Goal: Task Accomplishment & Management: Use online tool/utility

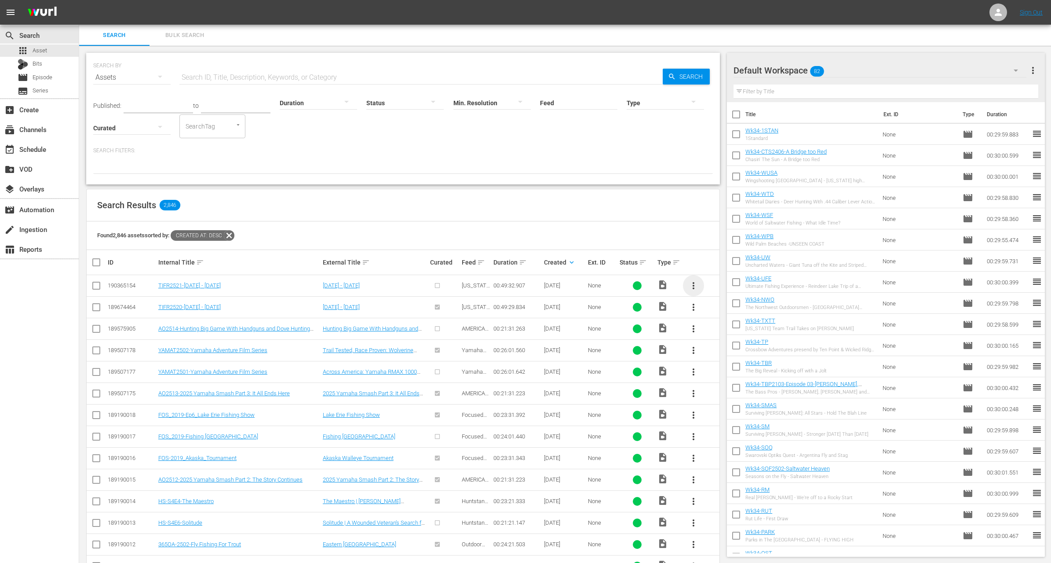
click at [695, 289] on span "more_vert" at bounding box center [693, 285] width 11 height 11
click at [731, 311] on div "Workspace" at bounding box center [741, 309] width 60 height 21
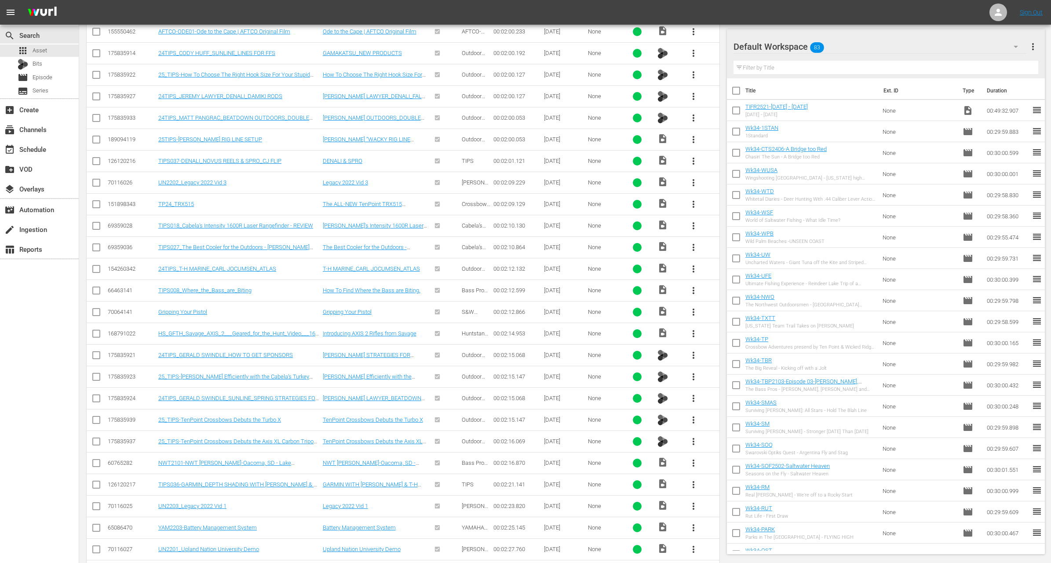
scroll to position [7405, 0]
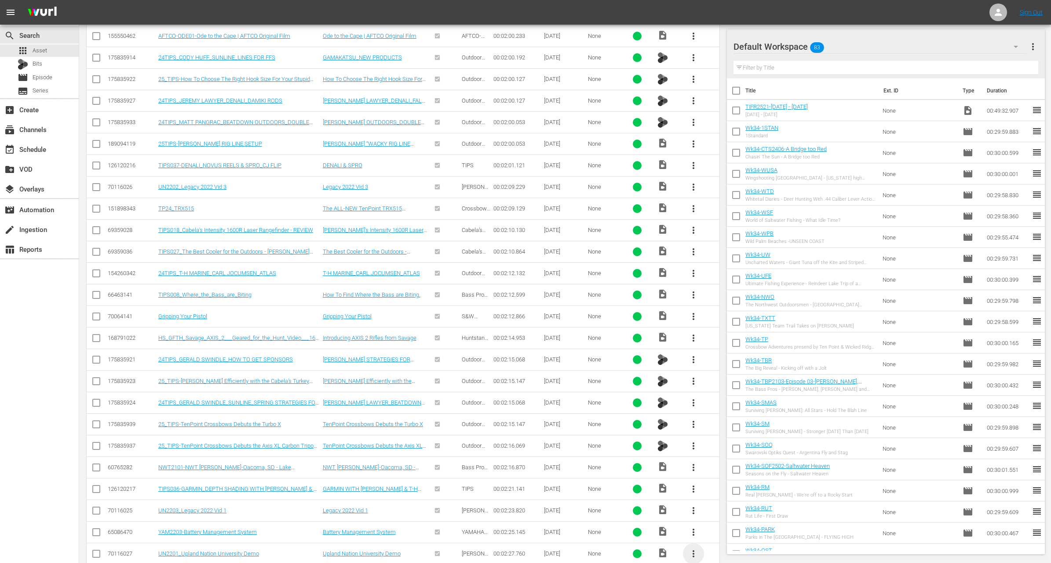
click at [693, 548] on span "more_vert" at bounding box center [693, 553] width 11 height 11
click at [737, 443] on div "Workspace" at bounding box center [741, 447] width 60 height 21
click at [692, 527] on span "more_vert" at bounding box center [693, 532] width 11 height 11
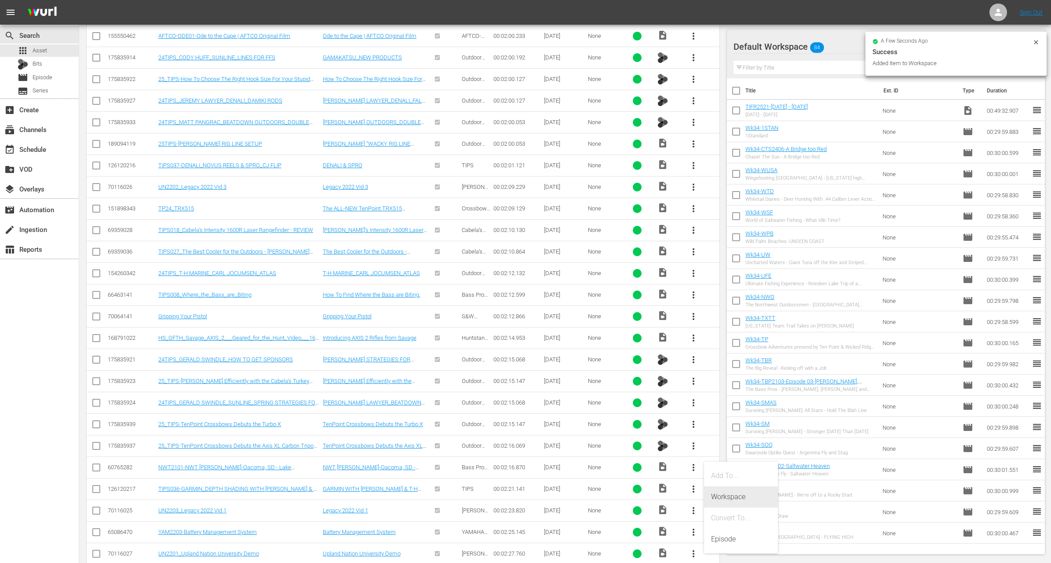
click at [714, 496] on div "Workspace" at bounding box center [741, 496] width 60 height 21
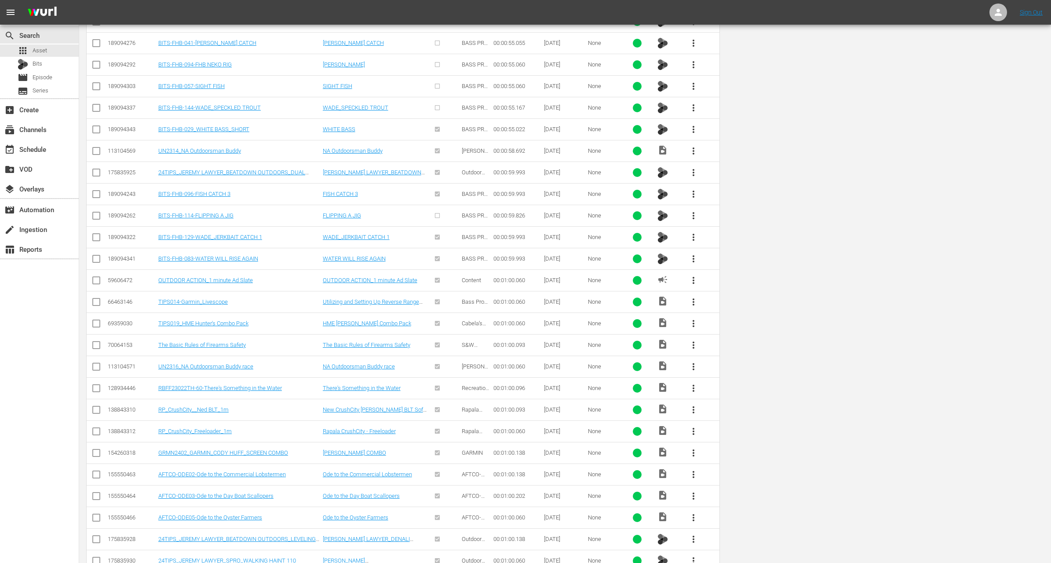
scroll to position [0, 0]
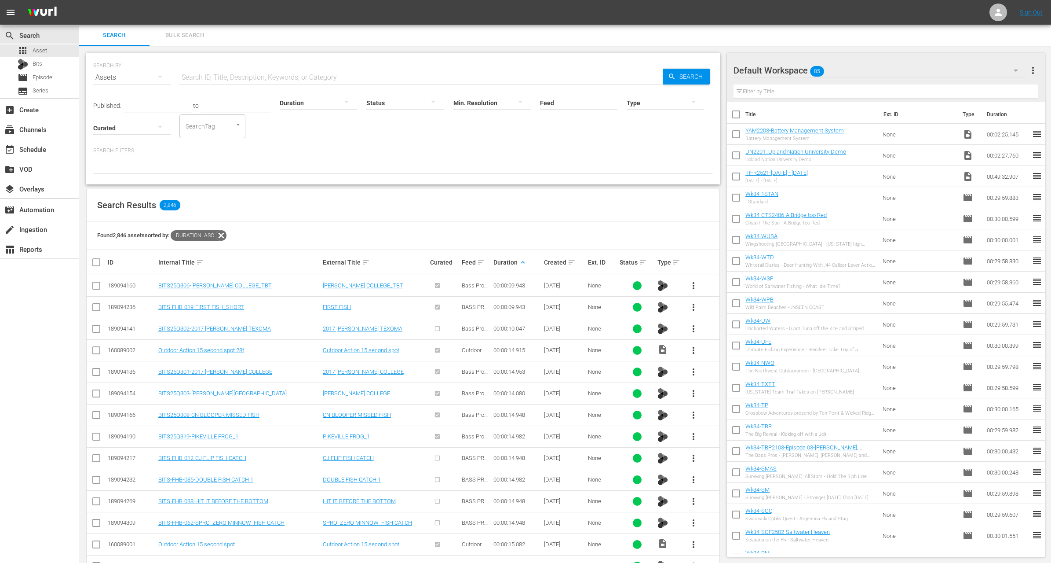
click at [736, 179] on input "checkbox" at bounding box center [736, 178] width 18 height 18
checkbox input "true"
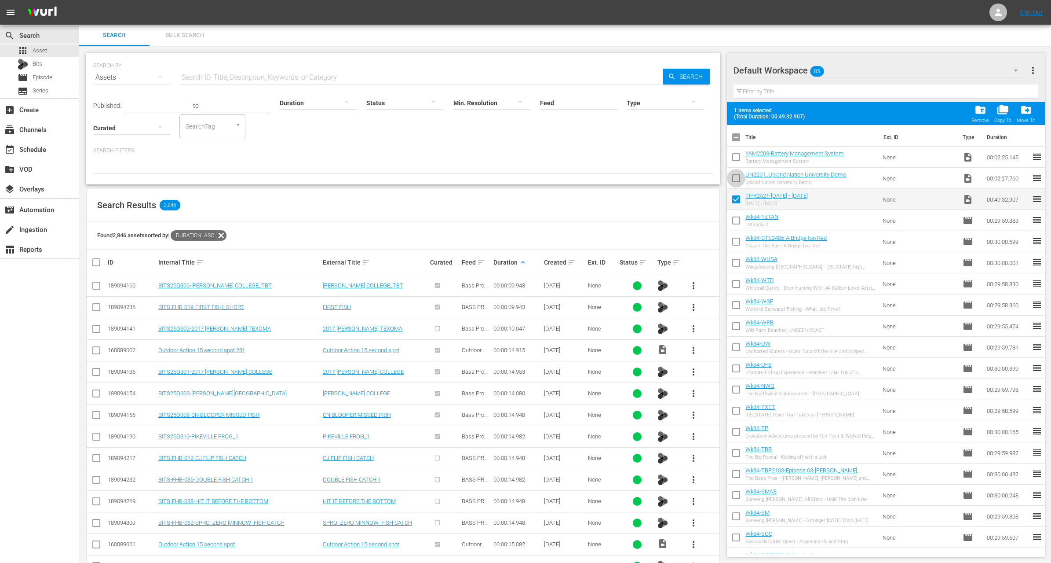
click at [736, 180] on input "checkbox" at bounding box center [736, 180] width 18 height 18
checkbox input "true"
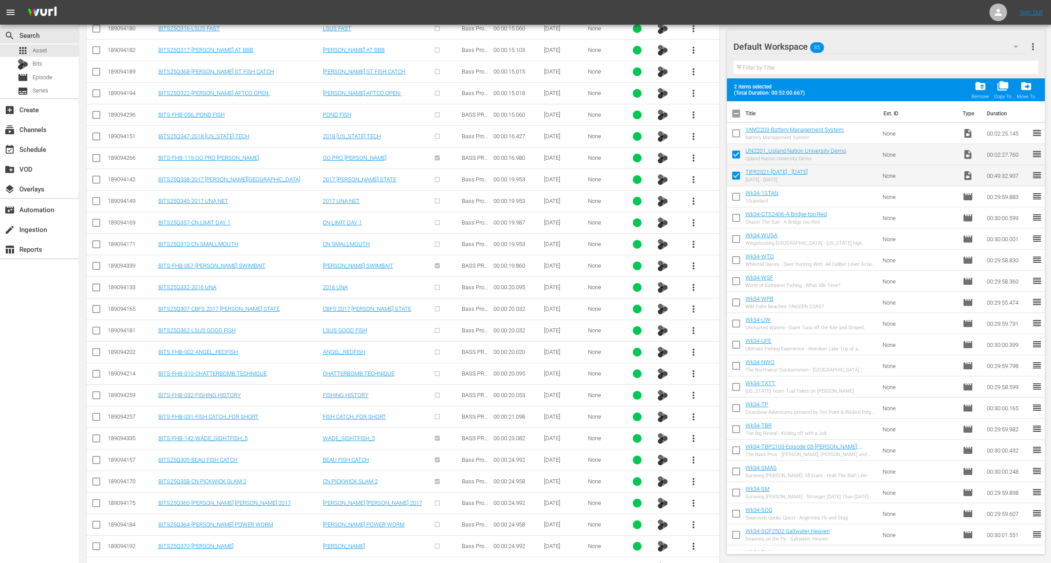
scroll to position [1437, 0]
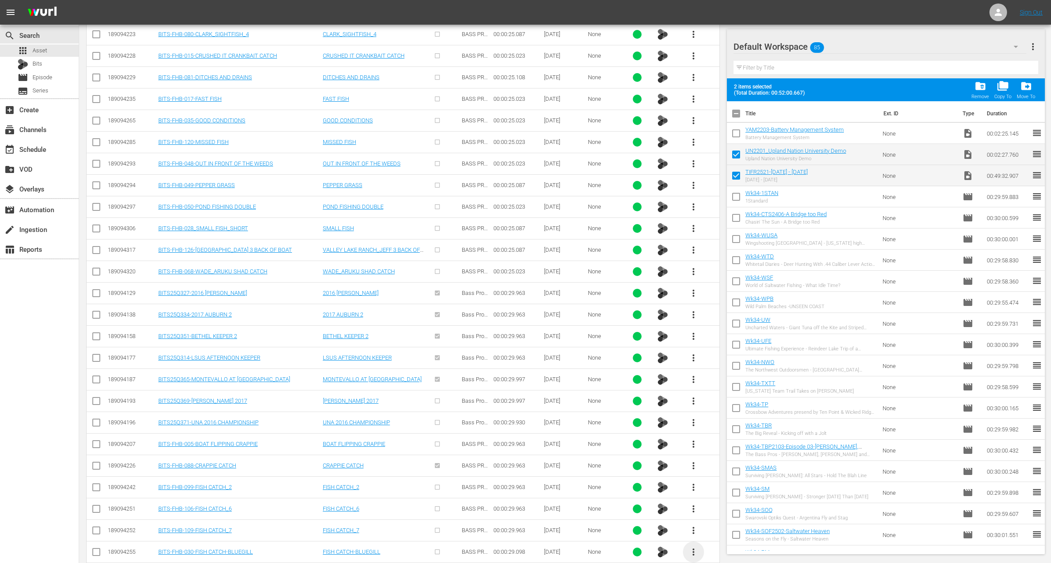
click at [692, 546] on span "more_vert" at bounding box center [693, 551] width 11 height 11
click at [732, 490] on div "Workspace" at bounding box center [741, 492] width 60 height 21
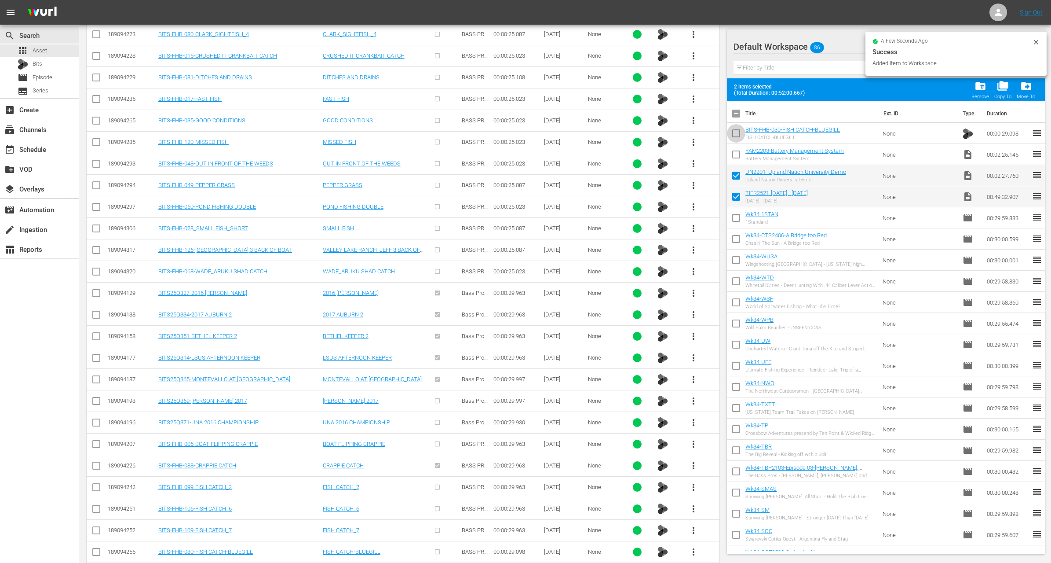
click at [735, 130] on input "checkbox" at bounding box center [736, 135] width 18 height 18
checkbox input "true"
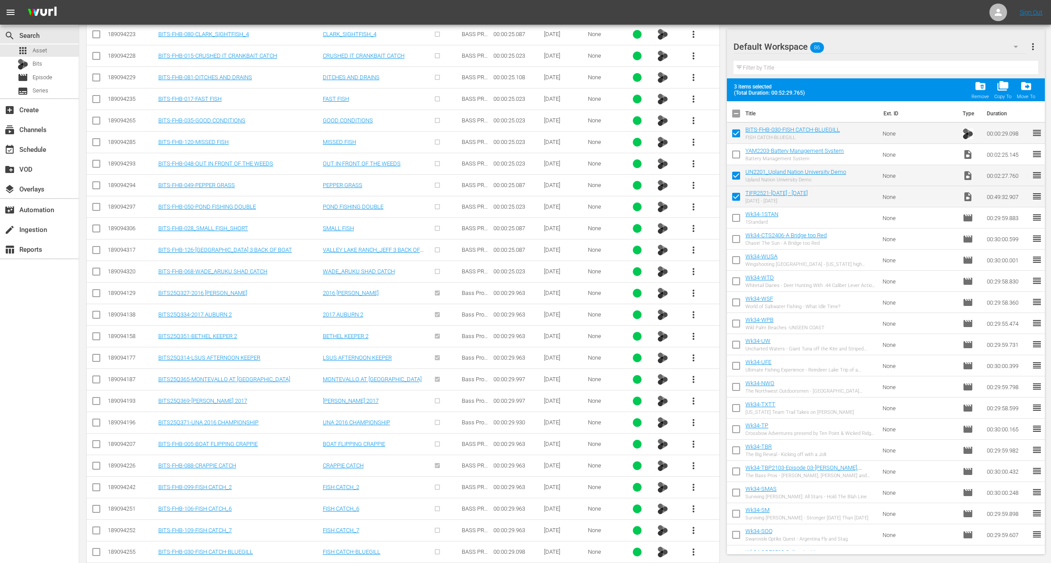
scroll to position [8623, 0]
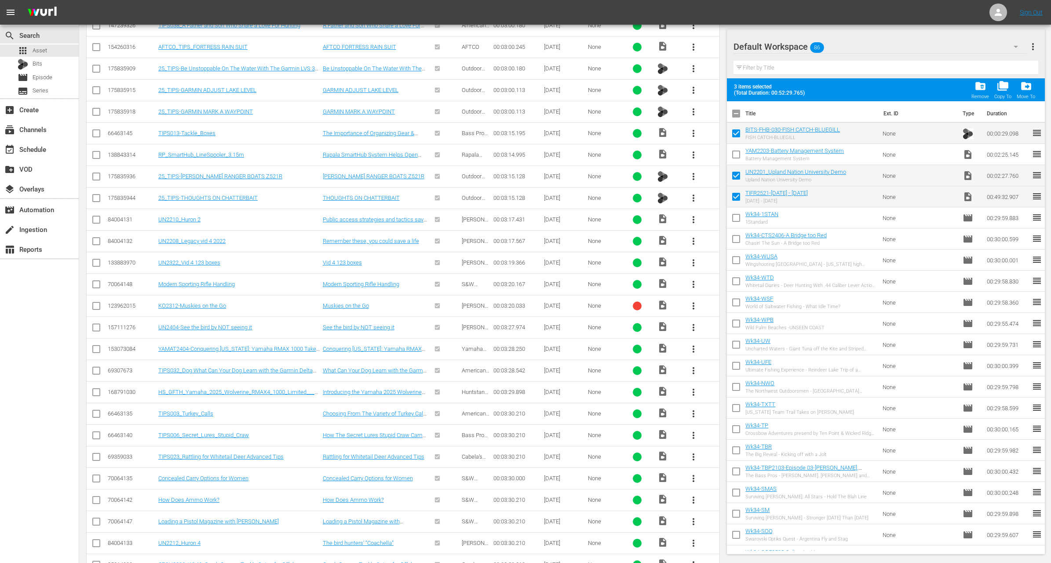
click at [695, 365] on span "more_vert" at bounding box center [693, 370] width 11 height 11
click at [724, 324] on div "Workspace" at bounding box center [741, 327] width 60 height 21
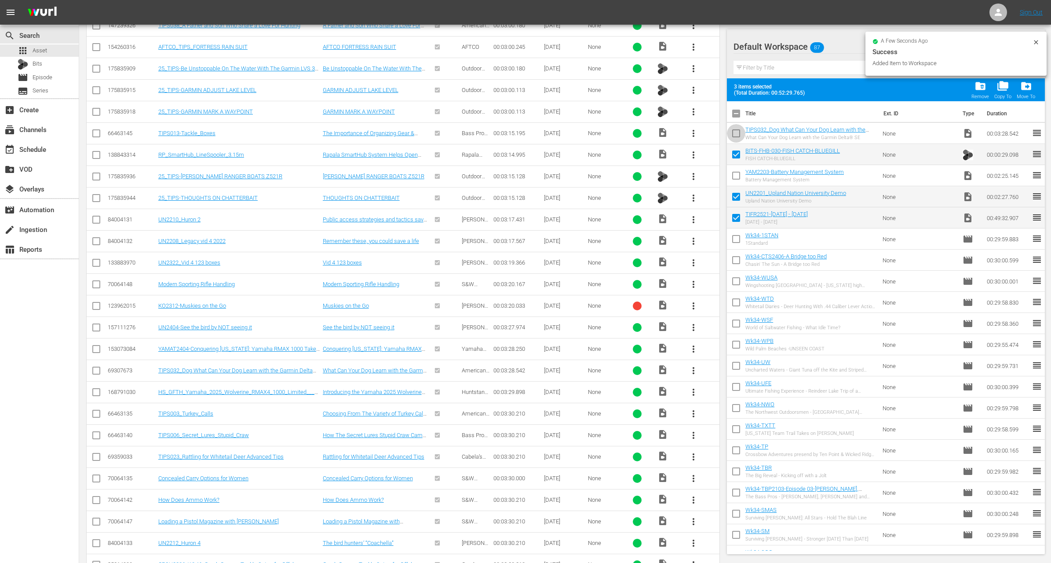
click at [736, 137] on input "checkbox" at bounding box center [736, 135] width 18 height 18
checkbox input "true"
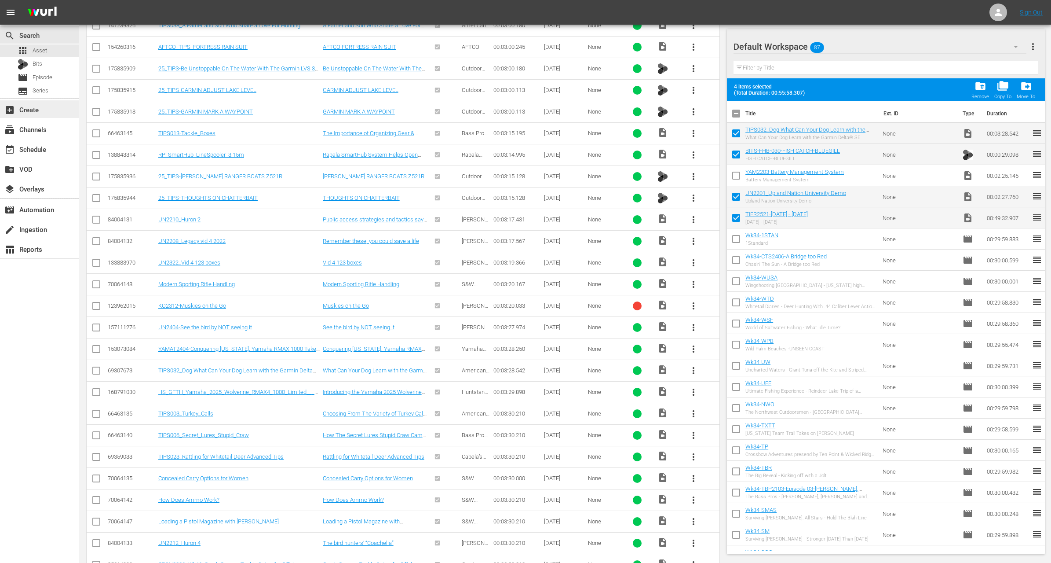
click at [36, 110] on div "add_box Create" at bounding box center [24, 108] width 49 height 8
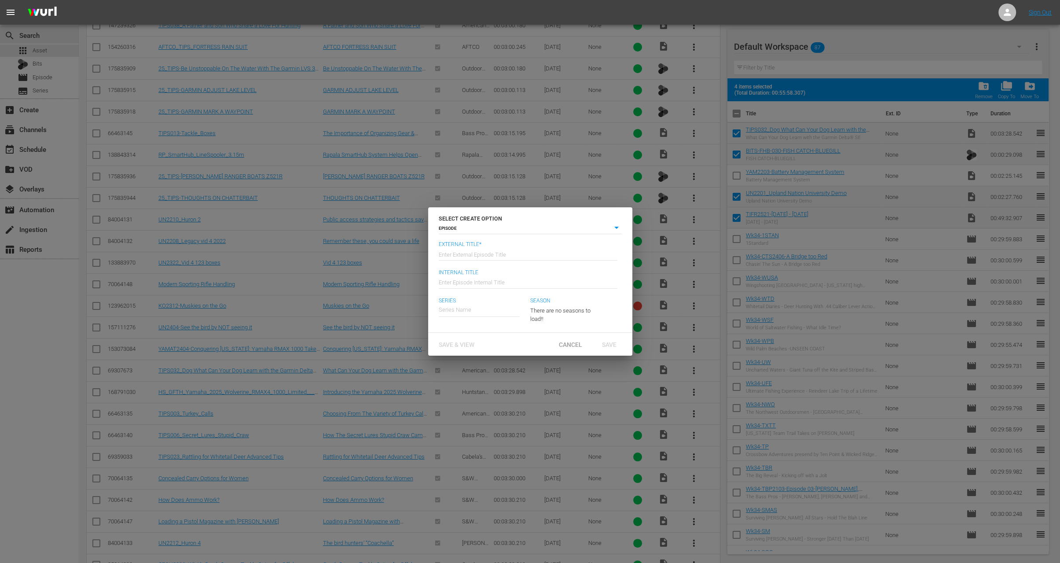
click at [490, 249] on input "text" at bounding box center [528, 253] width 179 height 21
type input "[US_STATE] Insider FIshing Report - [DATE] - [DATE]"
type input "Wk34-TIFR"
click at [478, 333] on div "[US_STATE] Insider Fishing Report" at bounding box center [487, 334] width 84 height 21
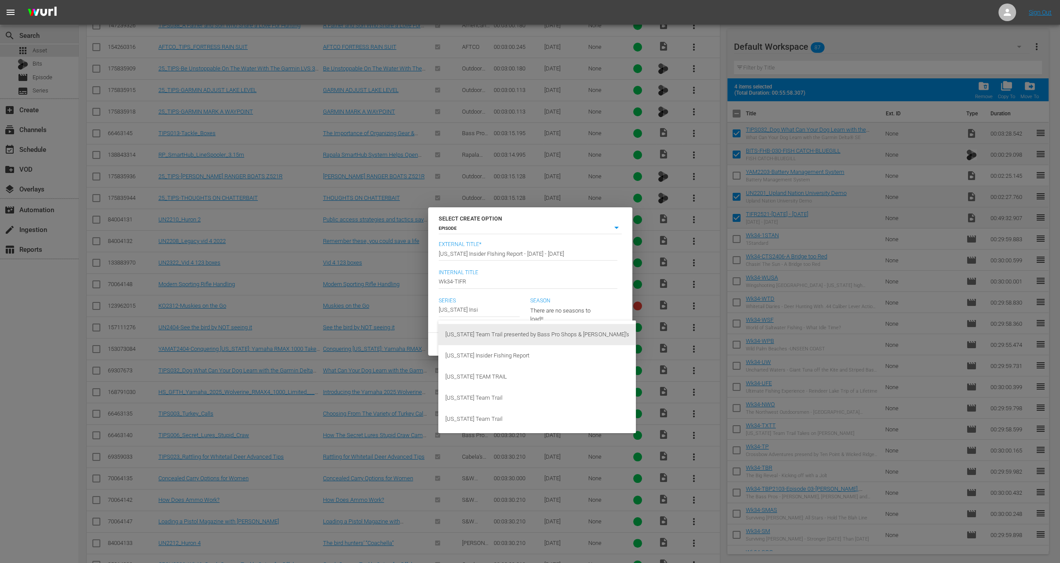
type input "Texas Team Trail presented by Bass Pro Shops & Cabela’s"
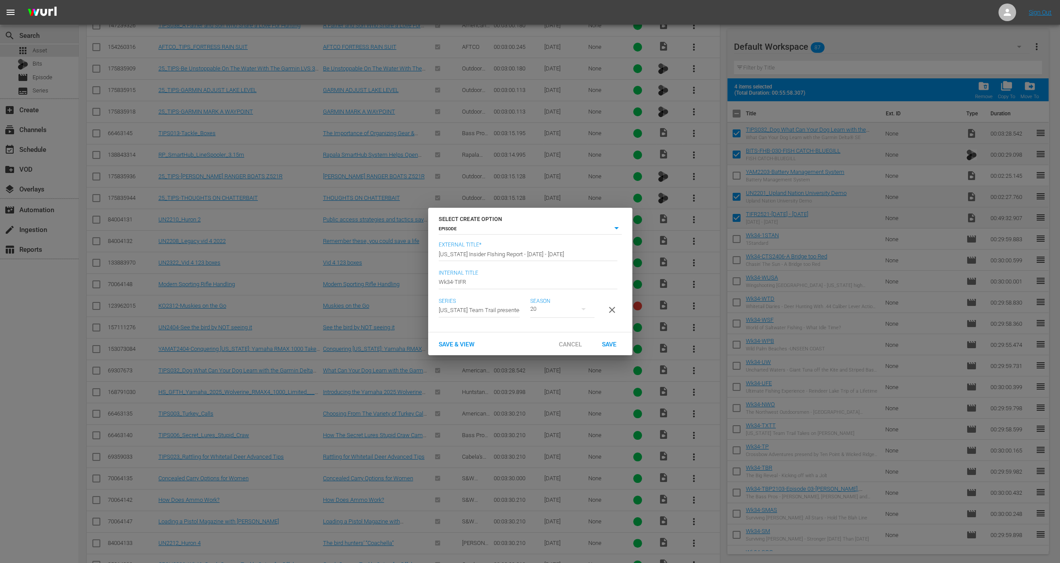
click at [559, 307] on div "20" at bounding box center [562, 308] width 64 height 25
click at [506, 307] on div "20" at bounding box center [530, 281] width 1060 height 563
click at [483, 305] on input "text" at bounding box center [479, 309] width 81 height 21
click at [487, 334] on div "[US_STATE] Insider Fishing Report" at bounding box center [487, 334] width 84 height 21
type input "[US_STATE] Insider Fishing Report"
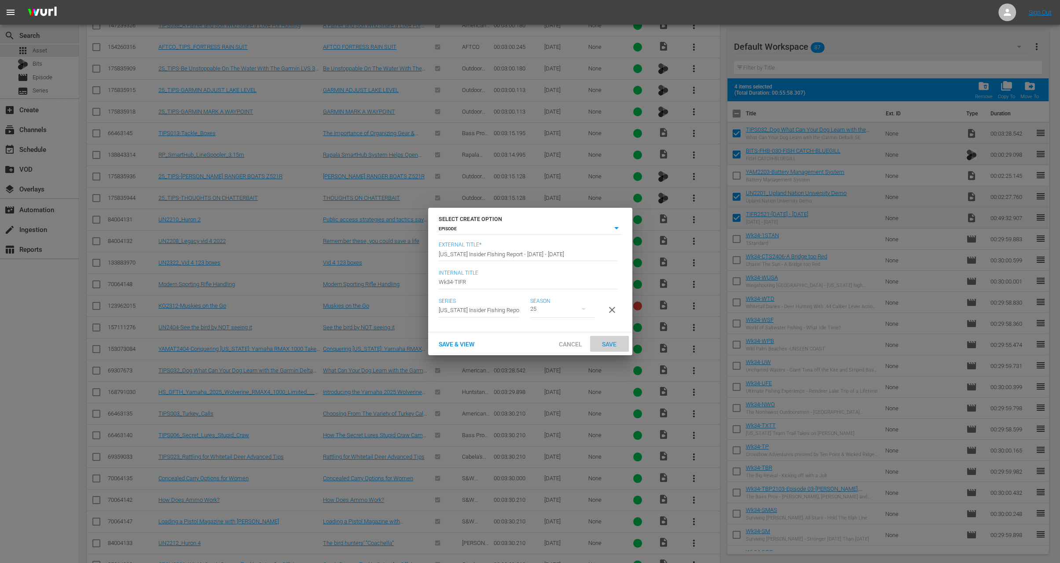
click at [612, 347] on span "Save" at bounding box center [609, 343] width 29 height 7
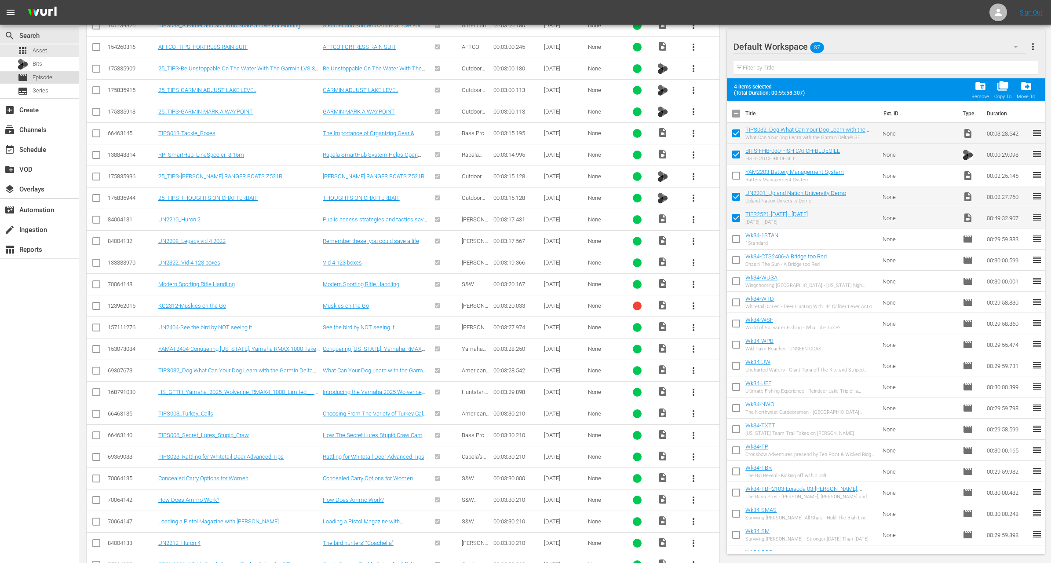
click at [51, 73] on span "Episode" at bounding box center [43, 77] width 20 height 9
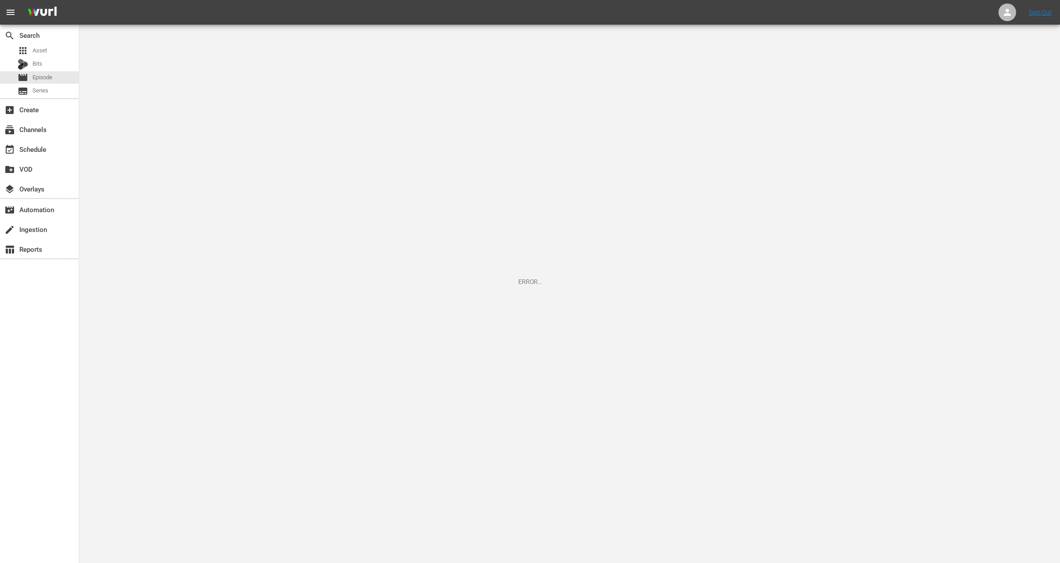
click at [51, 73] on span "Episode" at bounding box center [43, 77] width 20 height 9
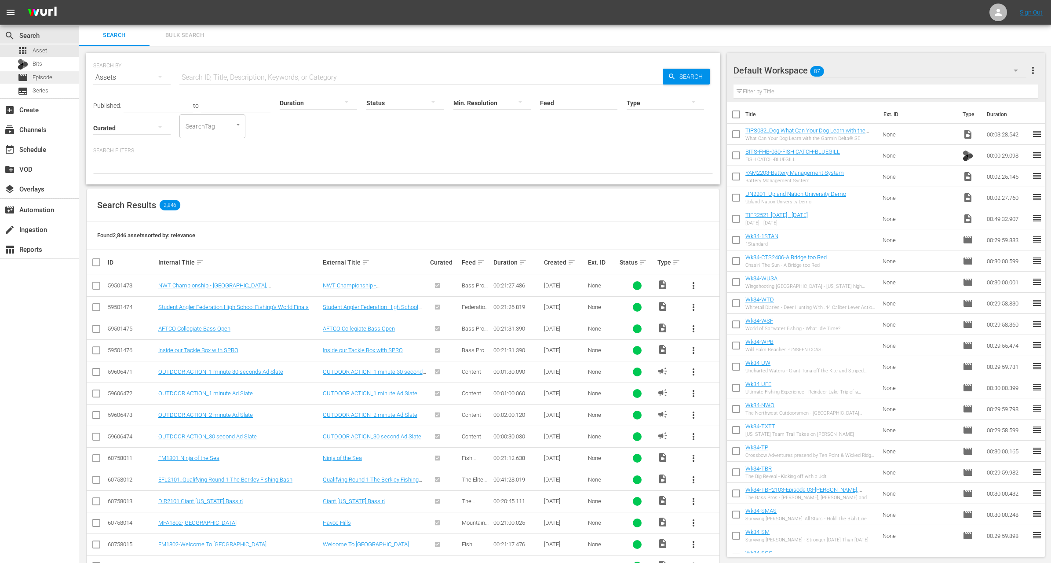
click at [61, 79] on div "movie Episode" at bounding box center [39, 77] width 79 height 12
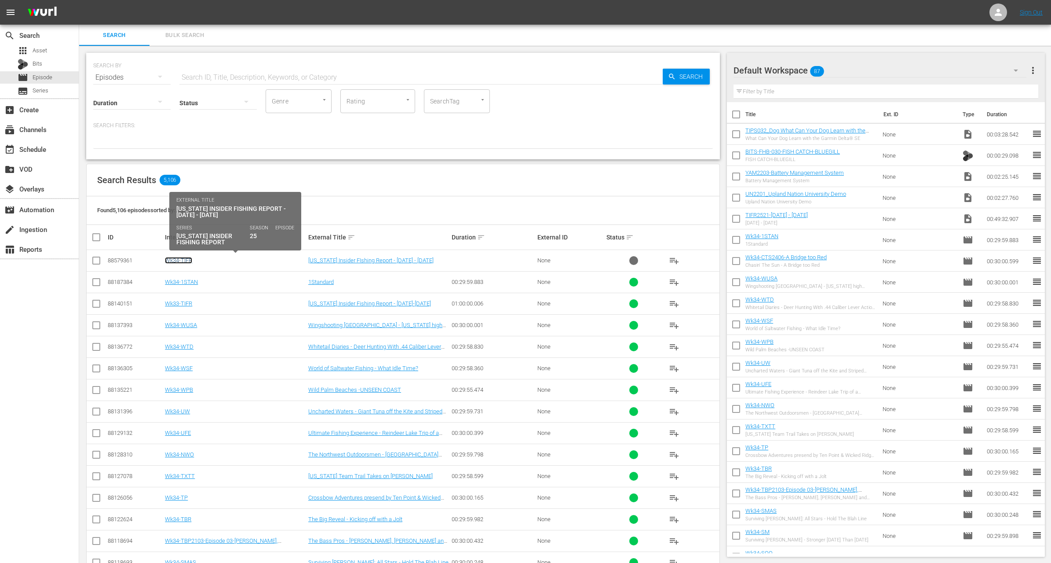
click at [183, 257] on link "Wk34-TIFR" at bounding box center [178, 260] width 27 height 7
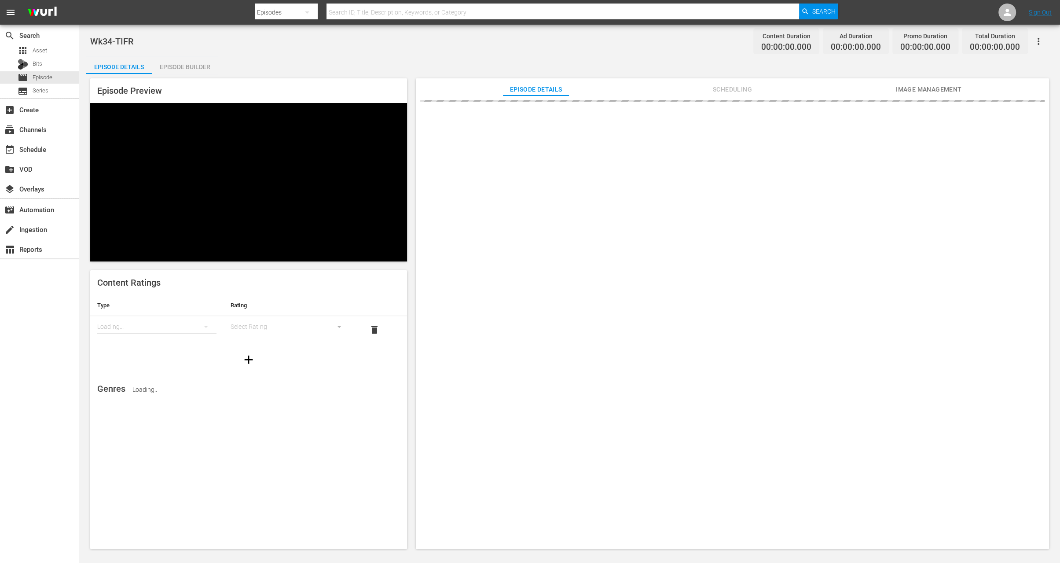
click at [172, 71] on div "Episode Builder" at bounding box center [185, 66] width 66 height 21
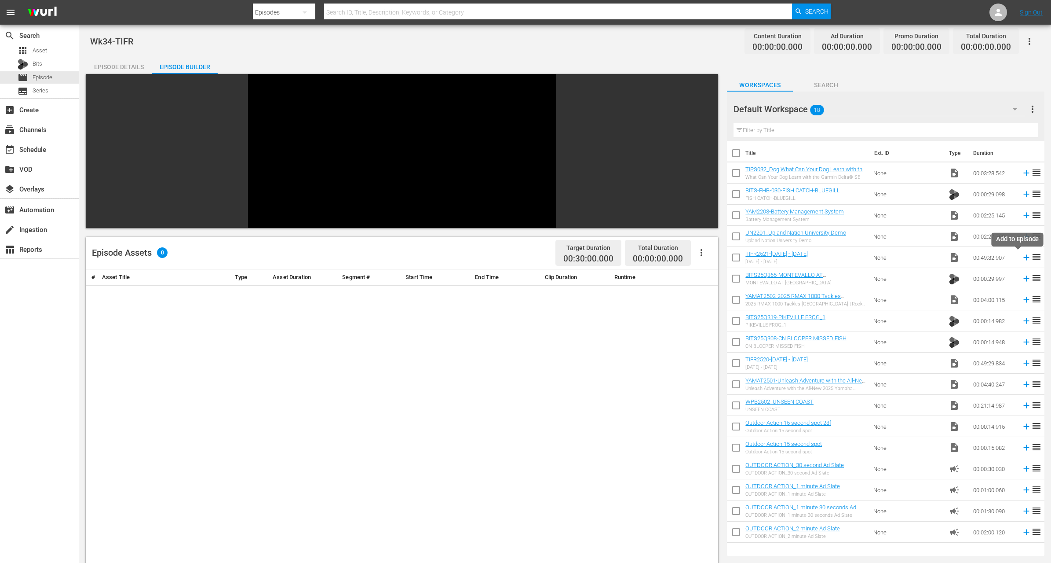
click at [1024, 256] on icon at bounding box center [1027, 258] width 6 height 6
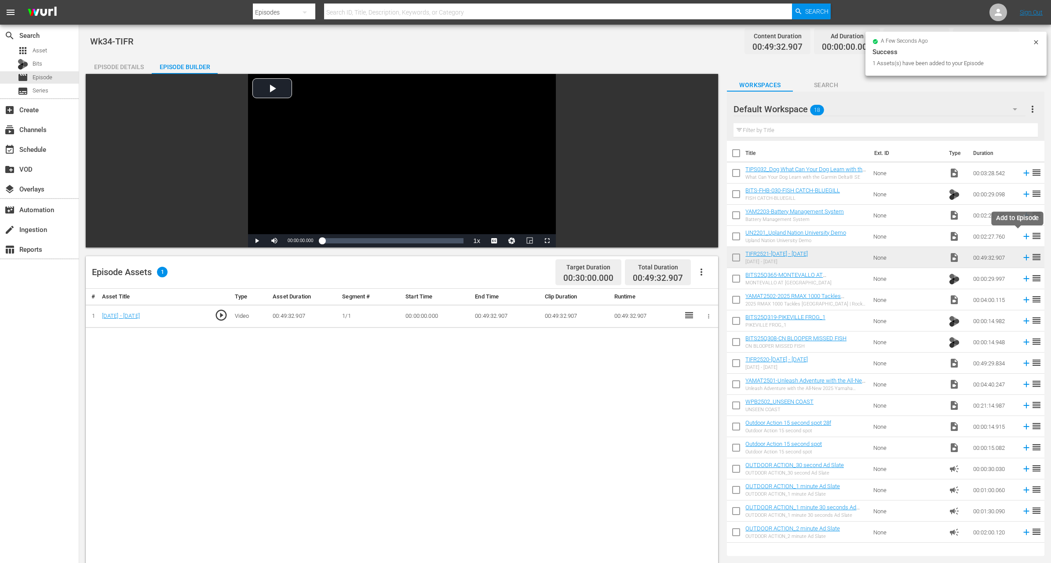
click at [1024, 236] on icon at bounding box center [1027, 237] width 6 height 6
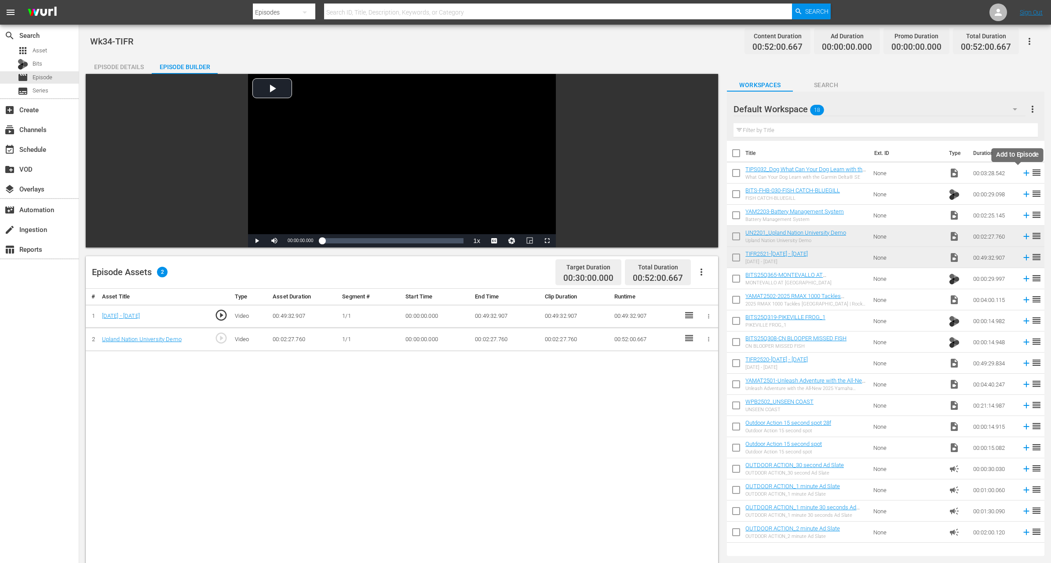
click at [1022, 170] on icon at bounding box center [1027, 173] width 10 height 10
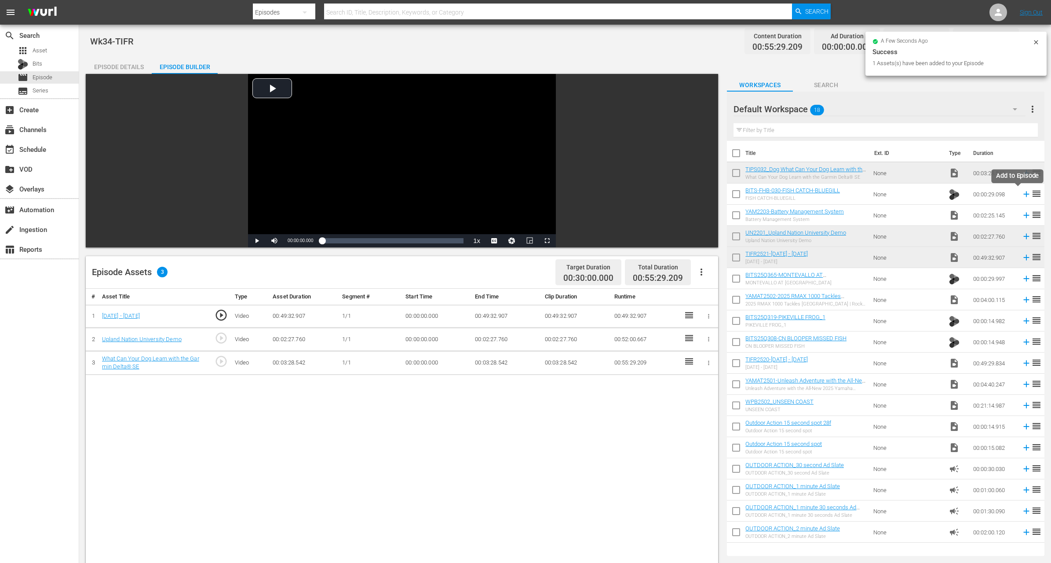
click at [1022, 192] on icon at bounding box center [1027, 194] width 10 height 10
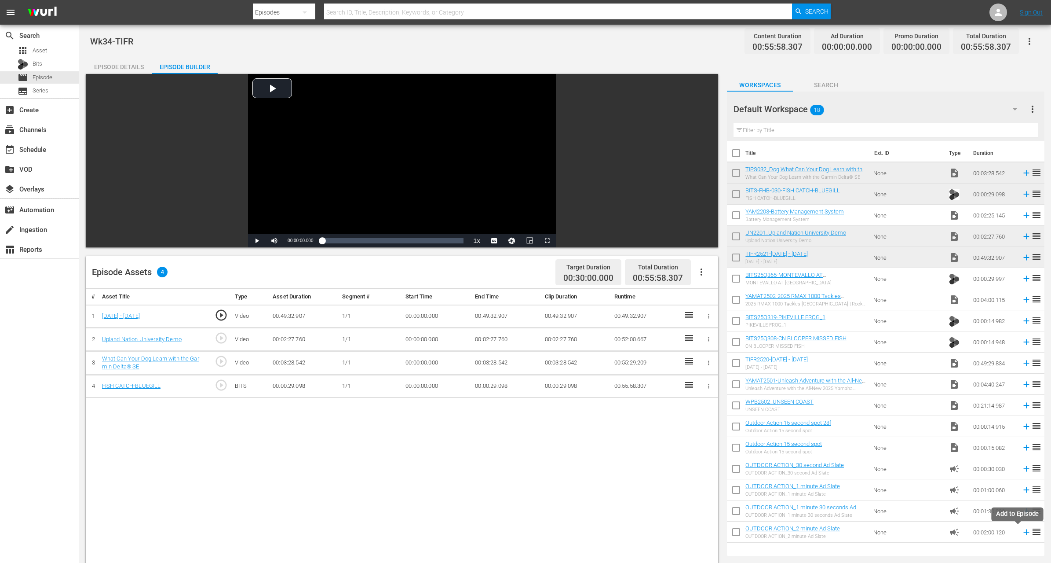
click at [1024, 532] on icon at bounding box center [1027, 532] width 6 height 6
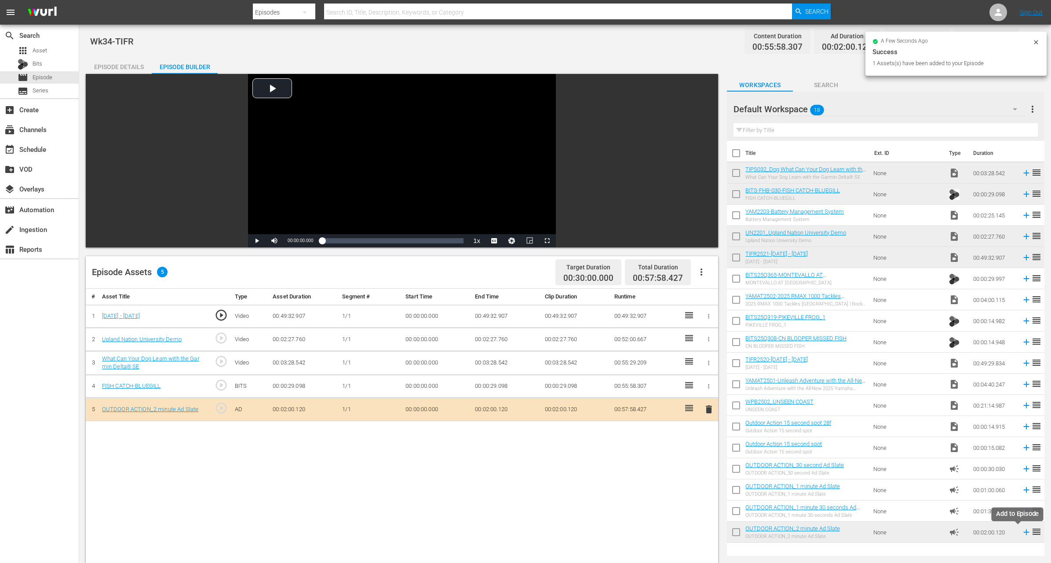
click at [1024, 530] on icon at bounding box center [1027, 532] width 6 height 6
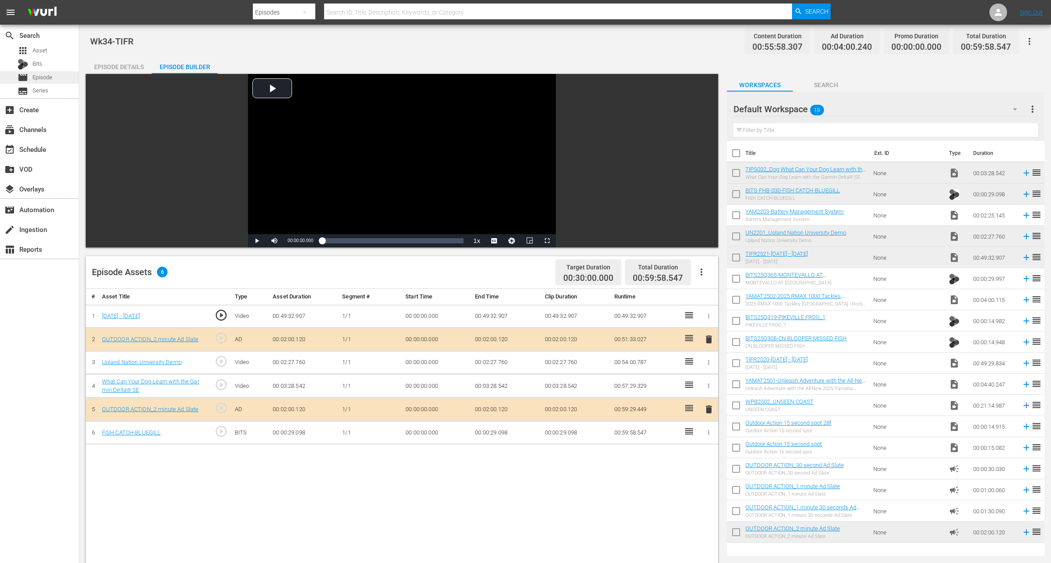
click at [50, 79] on span "Episode" at bounding box center [43, 77] width 20 height 9
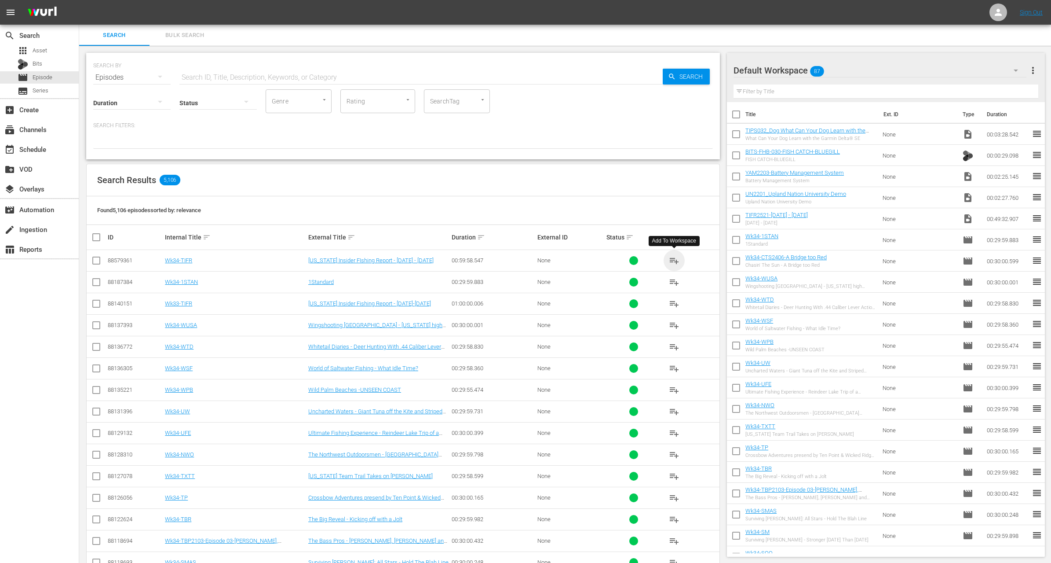
click at [673, 262] on span "playlist_add" at bounding box center [674, 260] width 11 height 11
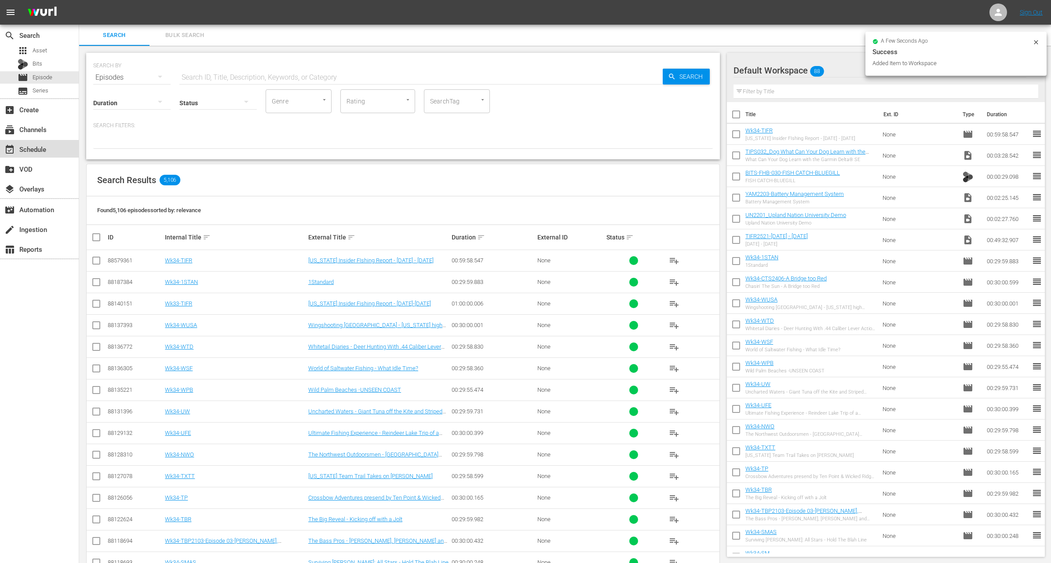
click at [36, 146] on div "event_available Schedule" at bounding box center [24, 148] width 49 height 8
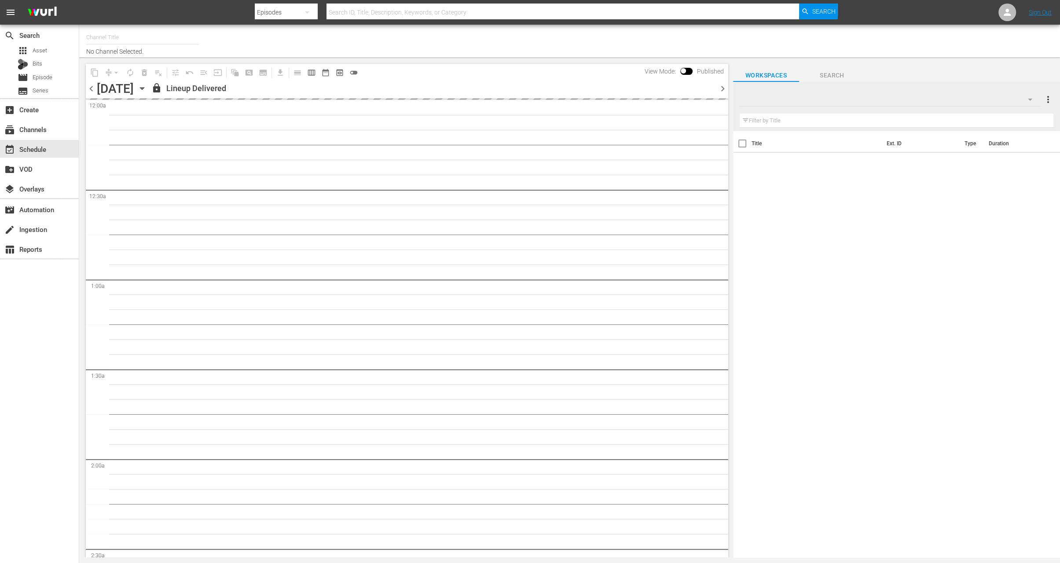
type input "Outdoor Action (1158)"
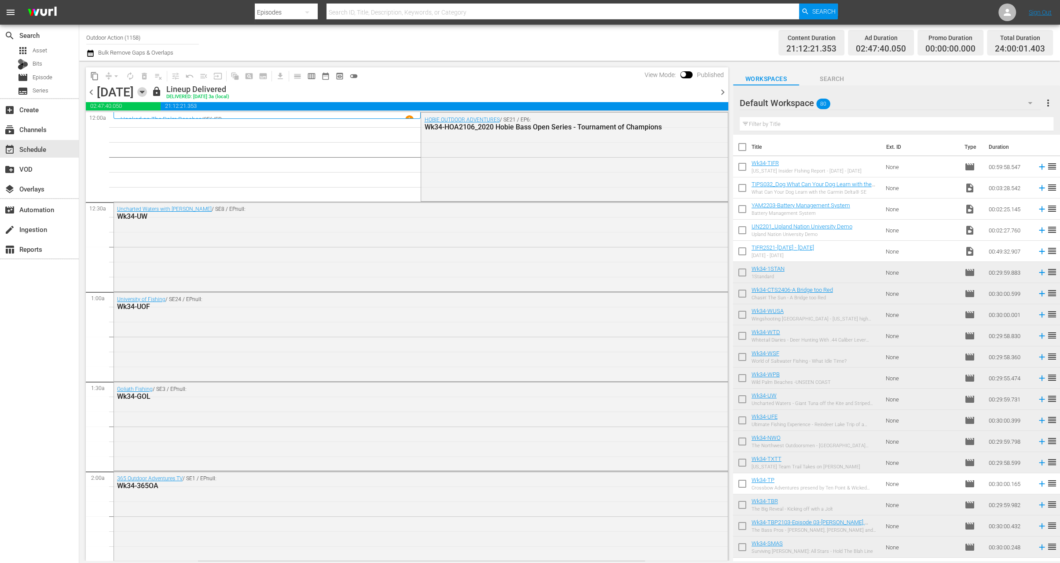
click at [144, 91] on icon "button" at bounding box center [142, 92] width 4 height 2
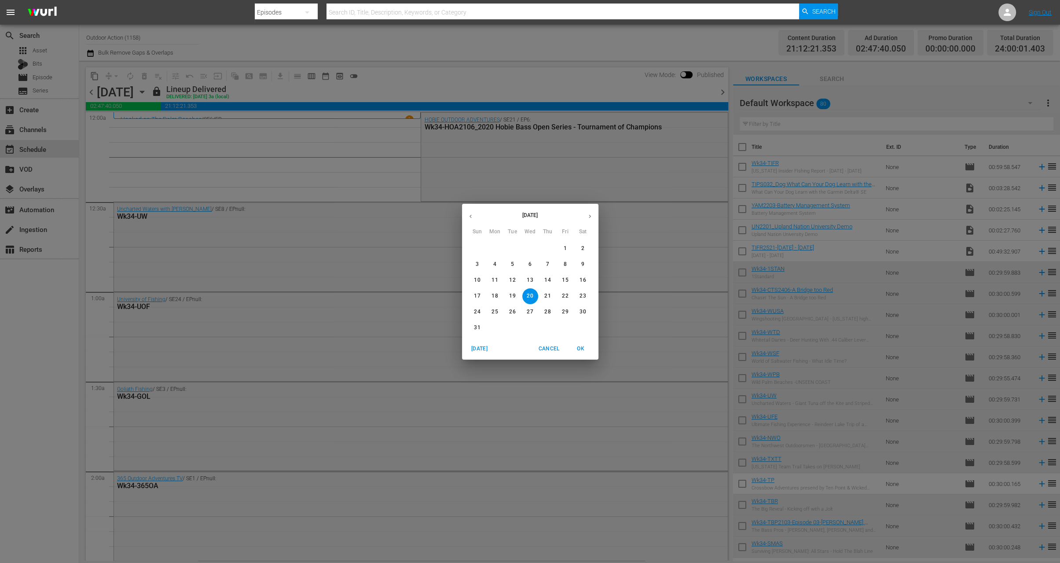
click at [565, 296] on p "22" at bounding box center [565, 295] width 6 height 7
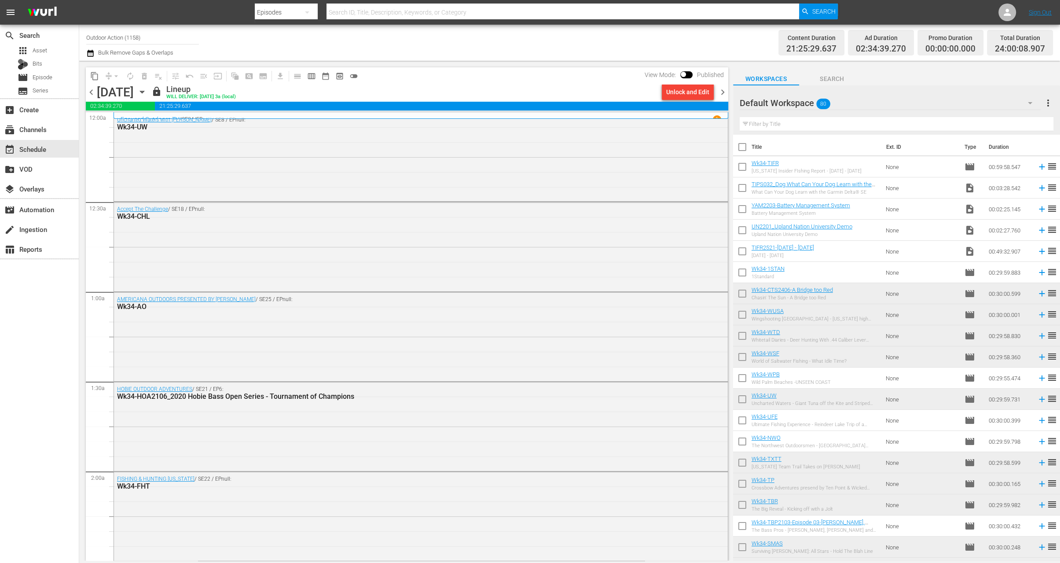
click at [691, 93] on div "Unlock and Edit" at bounding box center [687, 92] width 43 height 16
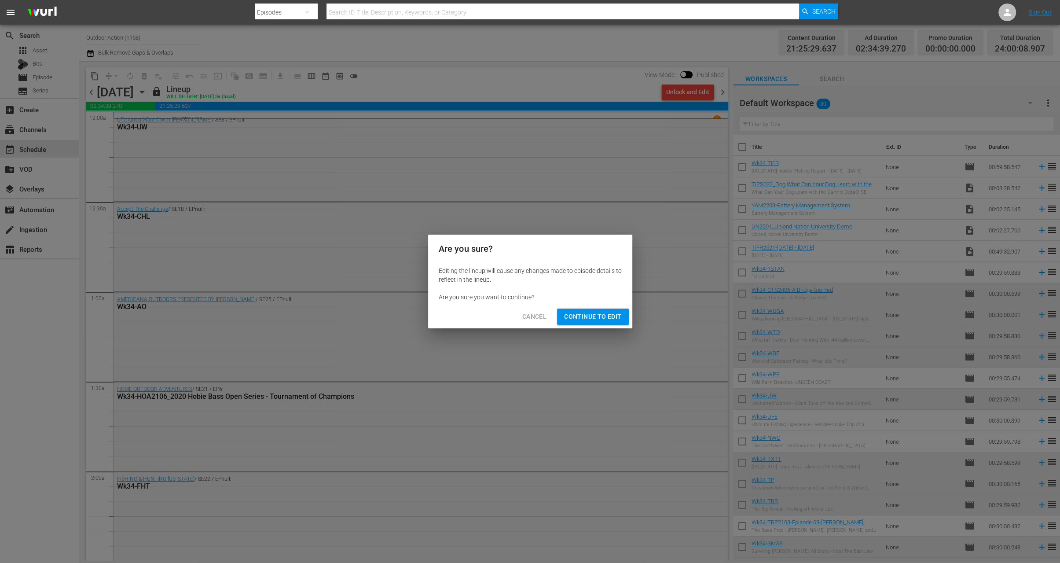
click at [598, 321] on span "Continue to Edit" at bounding box center [592, 316] width 57 height 11
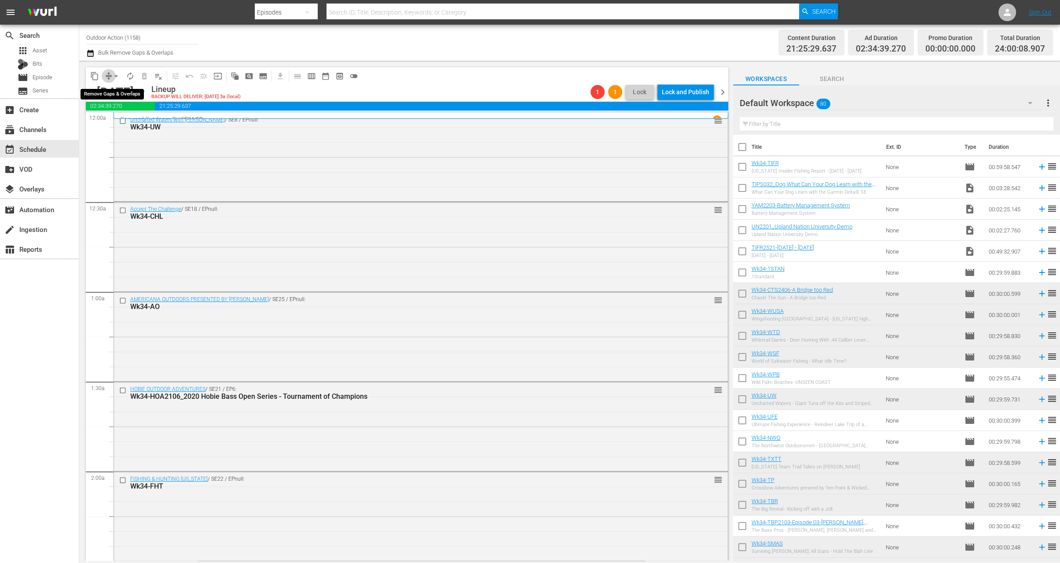
click at [108, 77] on span "compress" at bounding box center [108, 76] width 9 height 9
click at [110, 73] on button "arrow_drop_down" at bounding box center [116, 76] width 14 height 14
click at [441, 73] on div "content_copy compress arrow_drop_down autorenew_outlined delete_forever_outline…" at bounding box center [407, 75] width 642 height 17
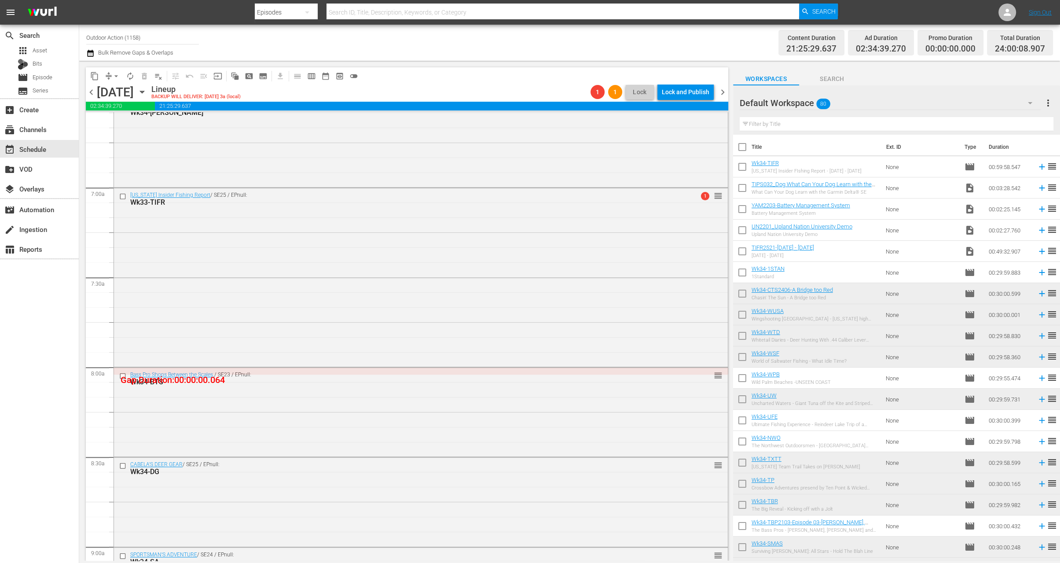
scroll to position [1210, 0]
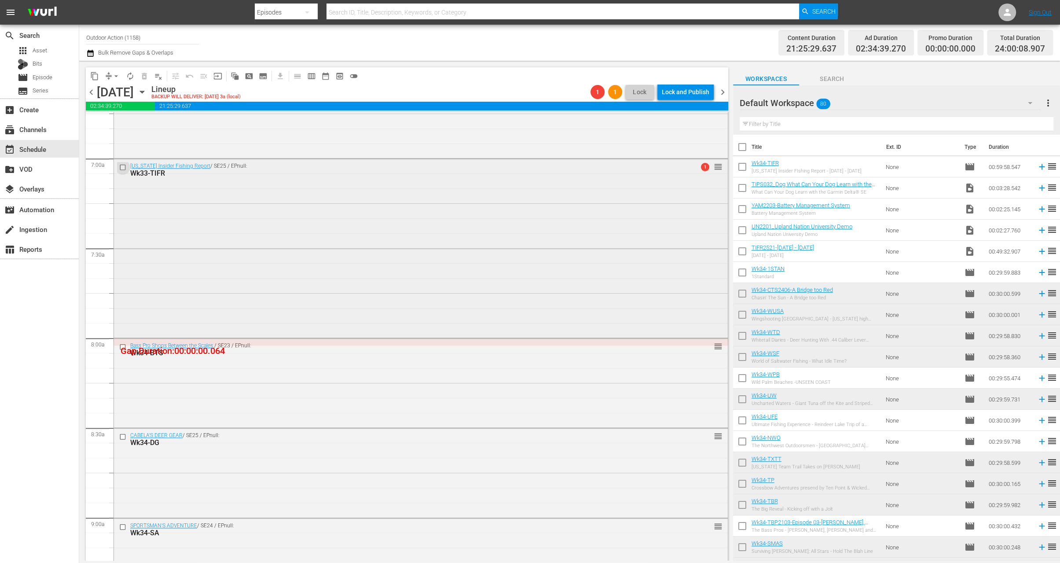
click at [120, 168] on input "checkbox" at bounding box center [123, 167] width 9 height 7
click at [143, 77] on span "delete_forever_outlined" at bounding box center [144, 76] width 9 height 9
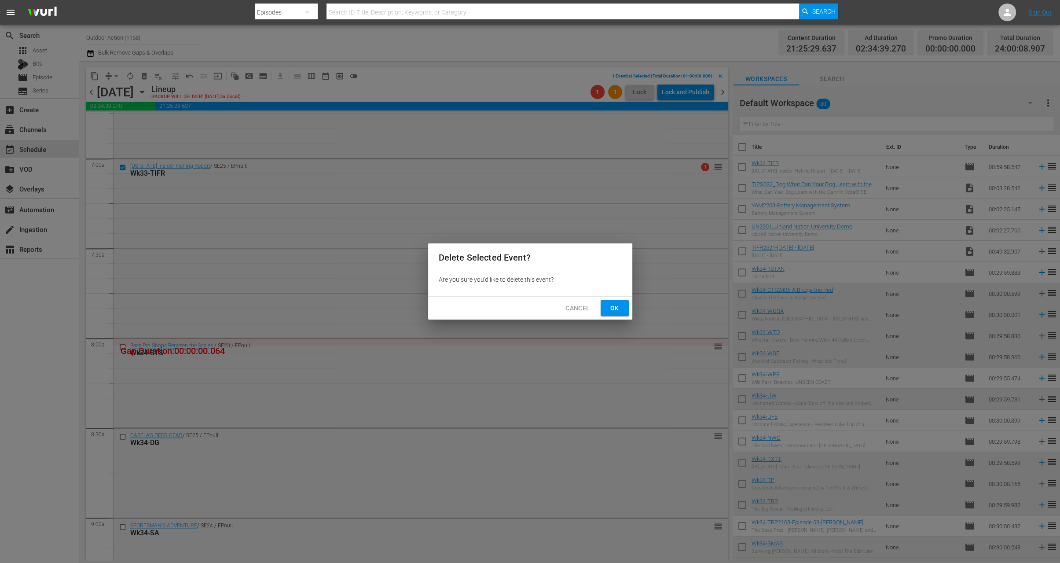
click at [619, 307] on span "Ok" at bounding box center [614, 308] width 14 height 11
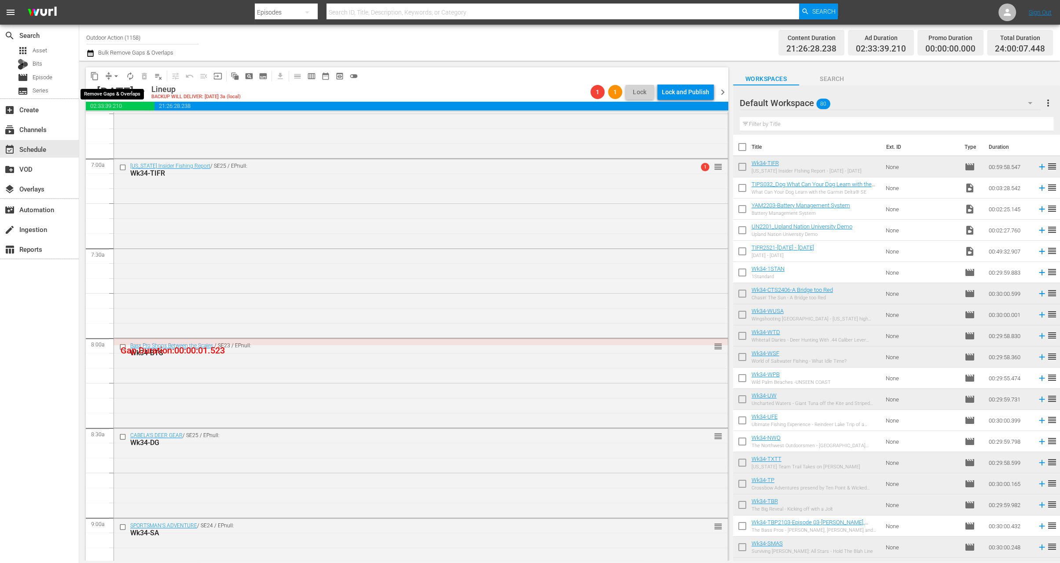
click at [114, 77] on span "arrow_drop_down" at bounding box center [116, 76] width 9 height 9
click at [124, 87] on li "Align to Midnight" at bounding box center [116, 93] width 92 height 15
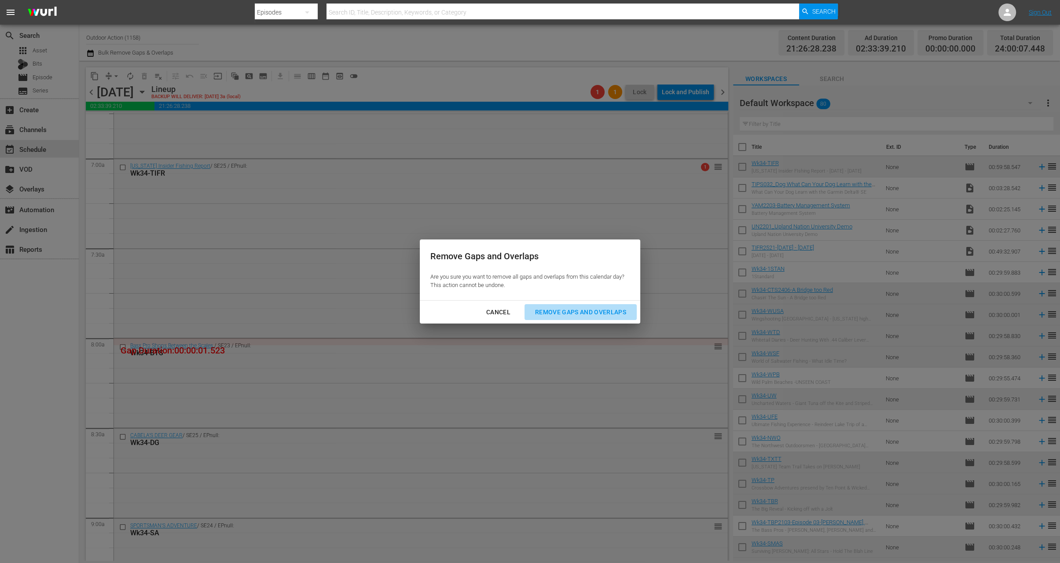
click at [591, 313] on div "Remove Gaps and Overlaps" at bounding box center [580, 312] width 105 height 11
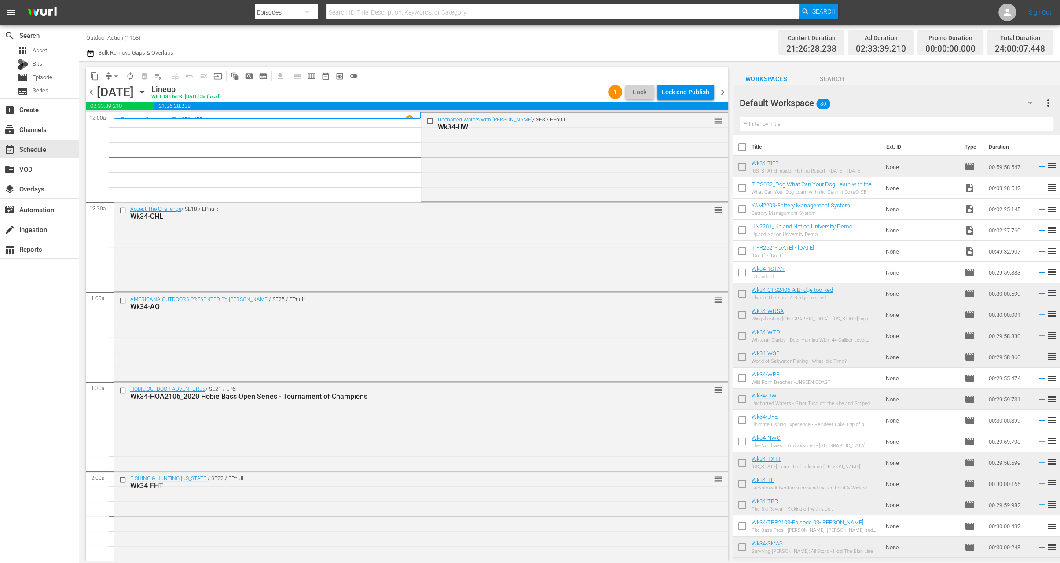
scroll to position [3859, 0]
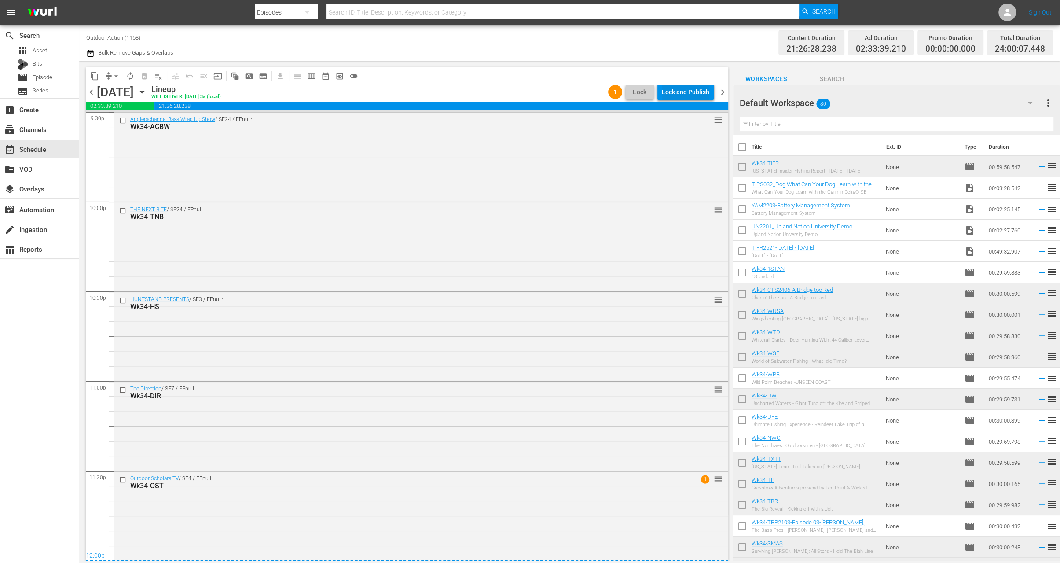
click at [691, 87] on div "Lock and Publish" at bounding box center [686, 92] width 48 height 16
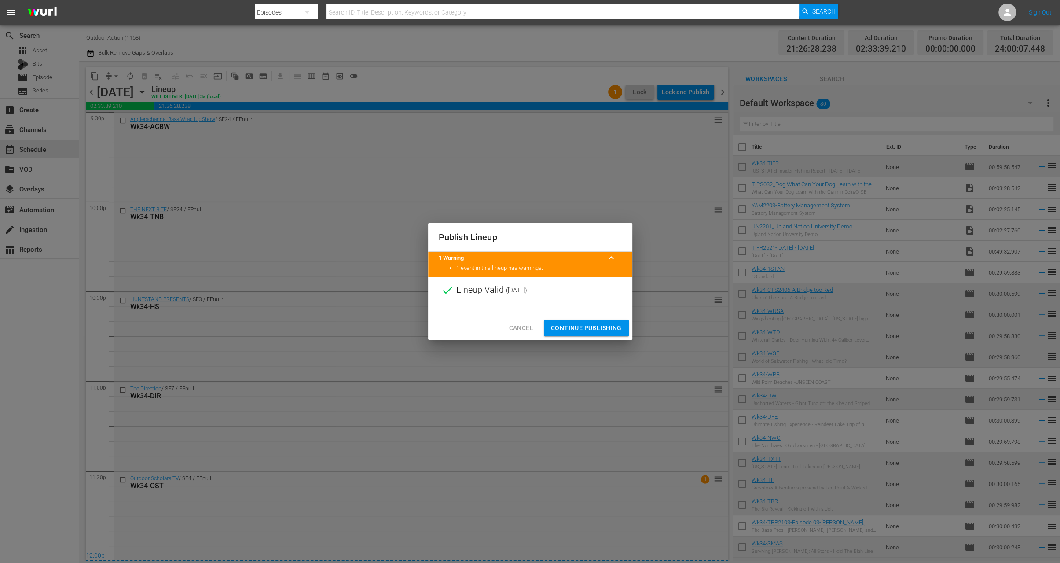
click at [586, 315] on div at bounding box center [530, 309] width 204 height 13
click at [587, 322] on span "Continue Publishing" at bounding box center [586, 327] width 71 height 11
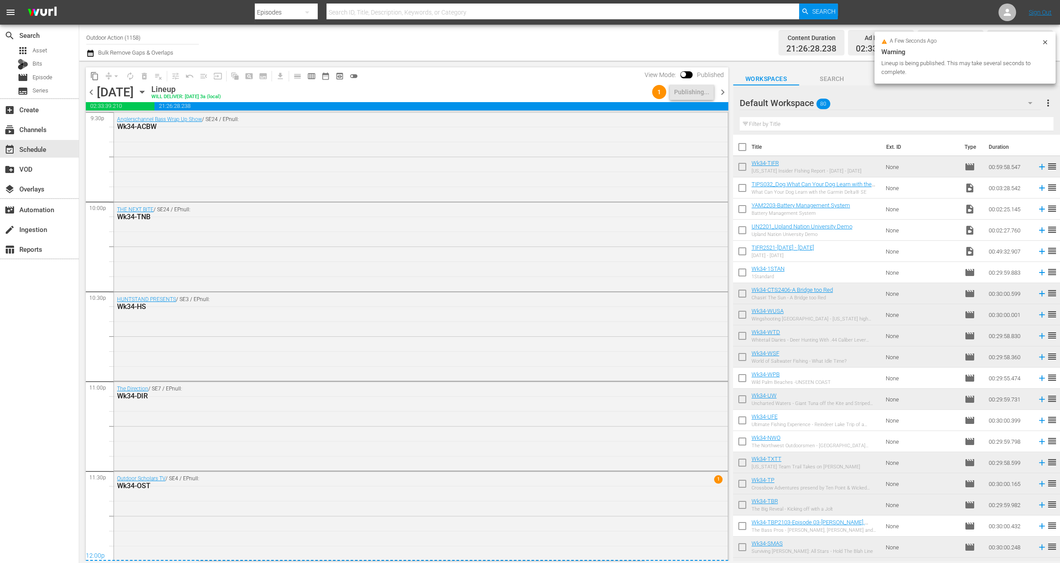
scroll to position [0, 0]
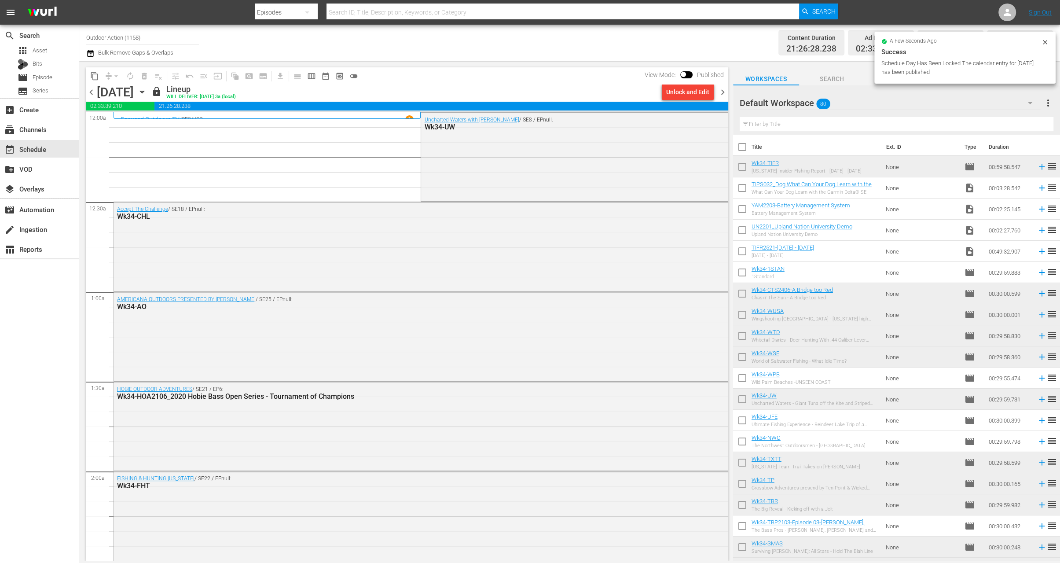
click at [724, 88] on span "chevron_right" at bounding box center [722, 92] width 11 height 11
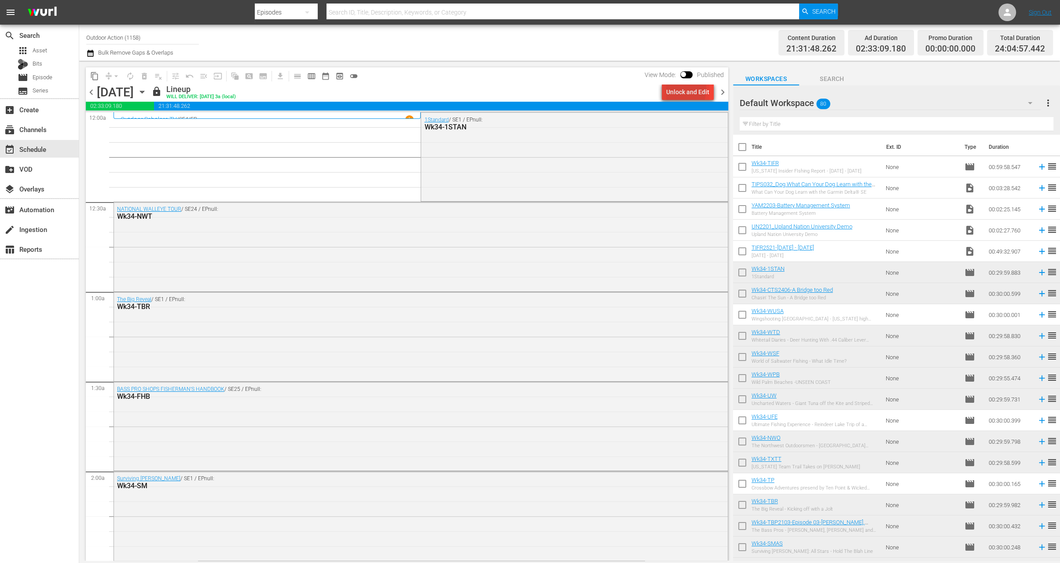
click at [673, 88] on div "Unlock and Edit" at bounding box center [687, 92] width 43 height 16
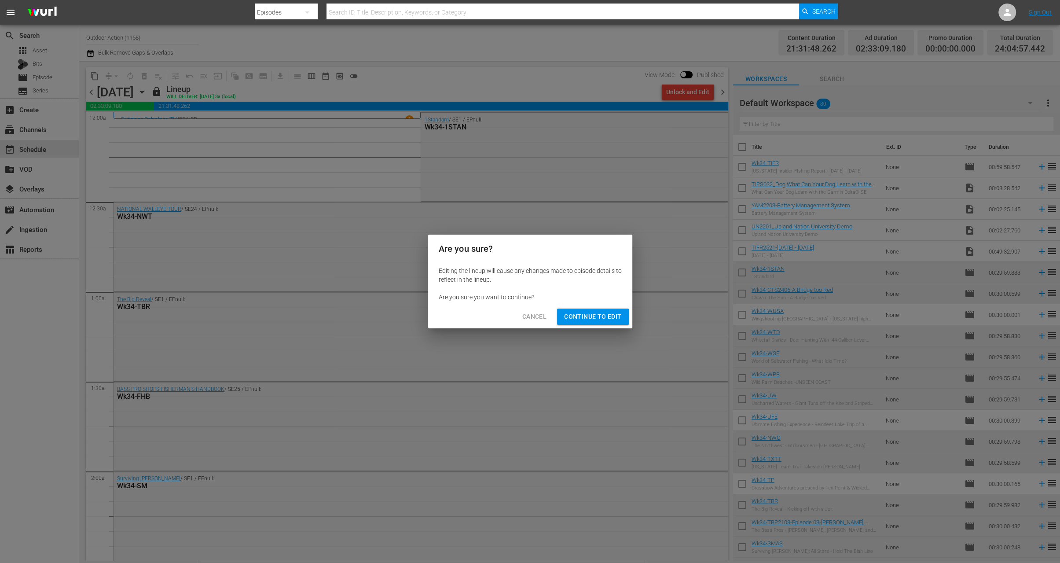
click at [589, 322] on button "Continue to Edit" at bounding box center [592, 316] width 71 height 16
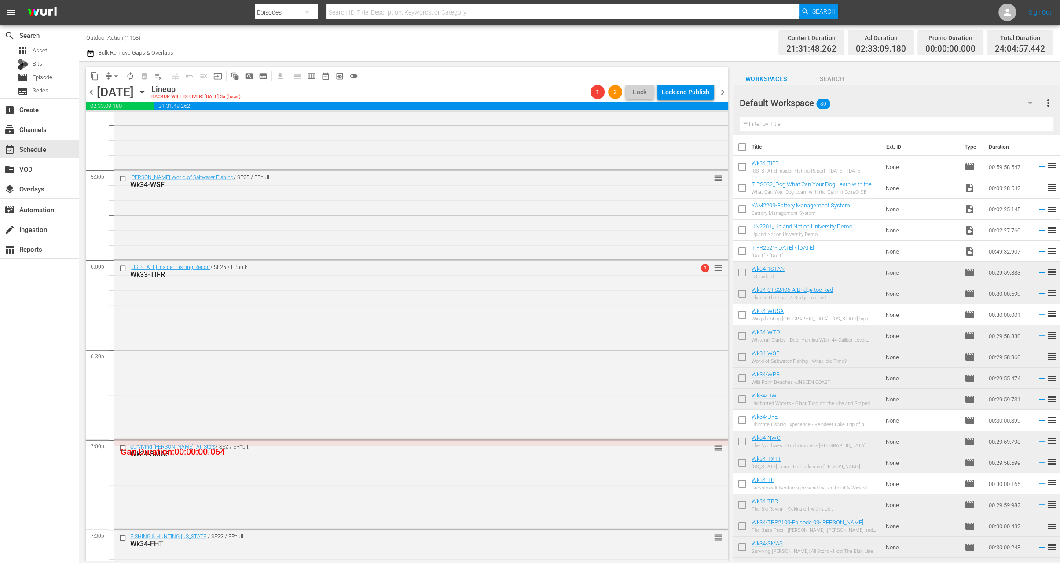
scroll to position [3125, 0]
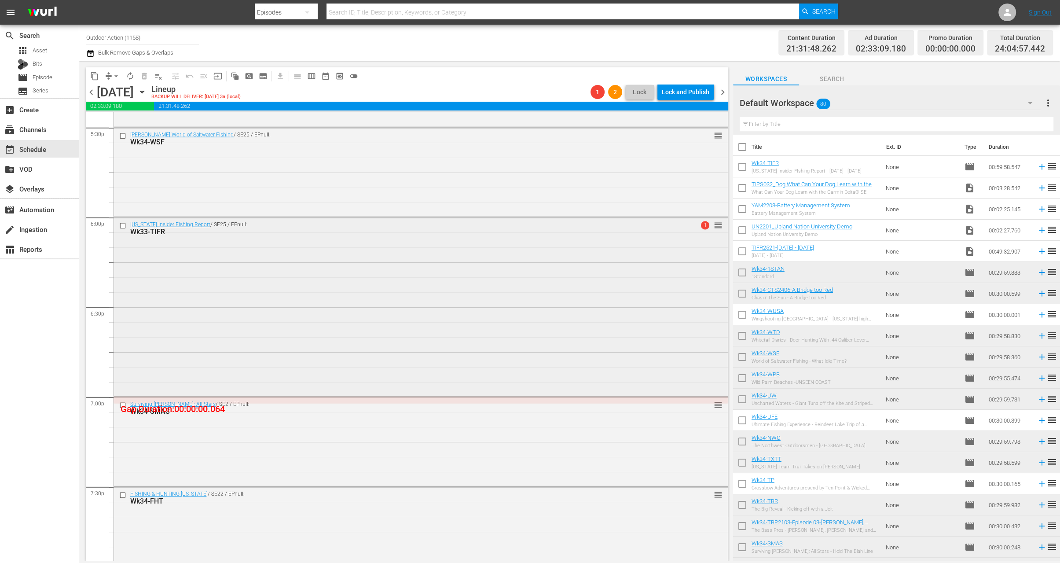
click at [124, 224] on input "checkbox" at bounding box center [123, 225] width 9 height 7
click at [142, 76] on span "delete_forever_outlined" at bounding box center [144, 76] width 9 height 9
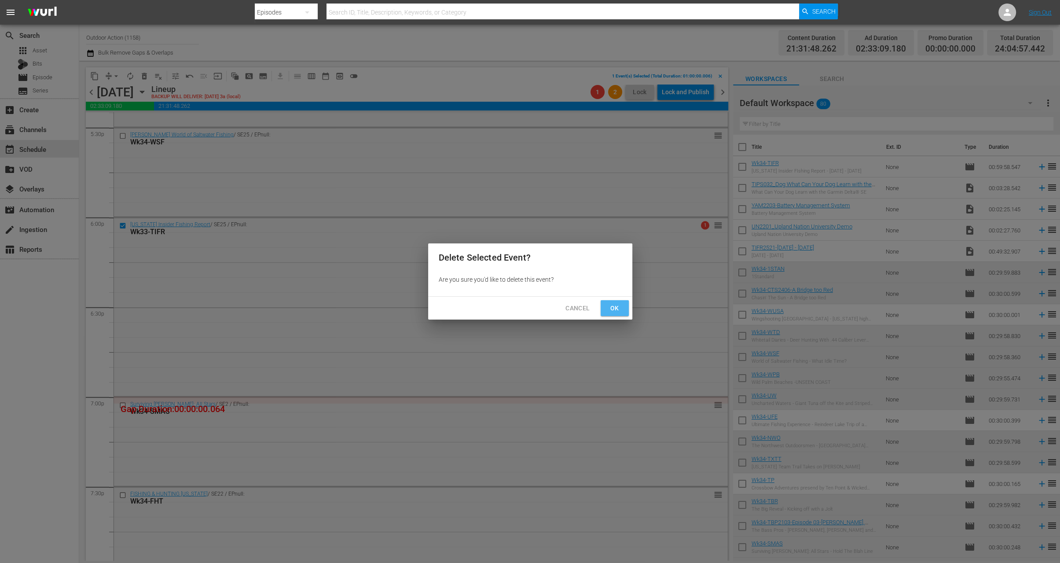
click at [619, 307] on span "Ok" at bounding box center [614, 308] width 14 height 11
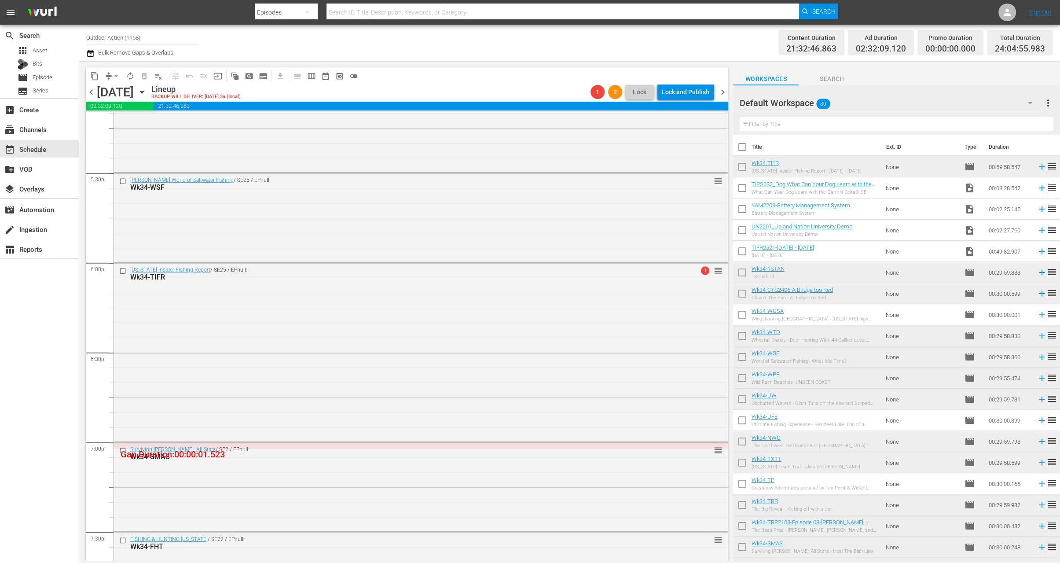
scroll to position [3086, 0]
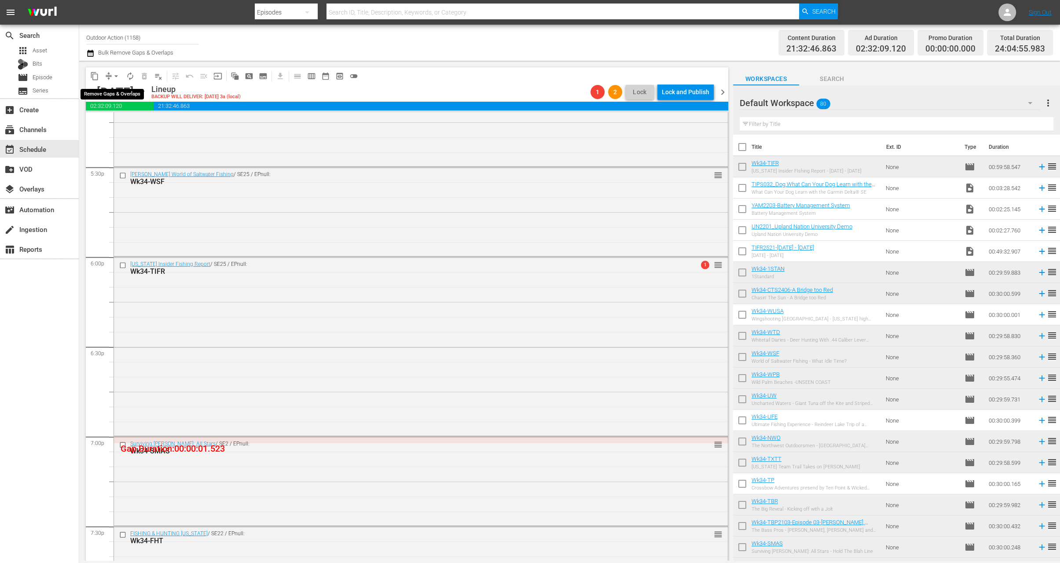
click at [111, 76] on button "arrow_drop_down" at bounding box center [116, 76] width 14 height 14
click at [125, 90] on li "Align to Midnight" at bounding box center [116, 93] width 92 height 15
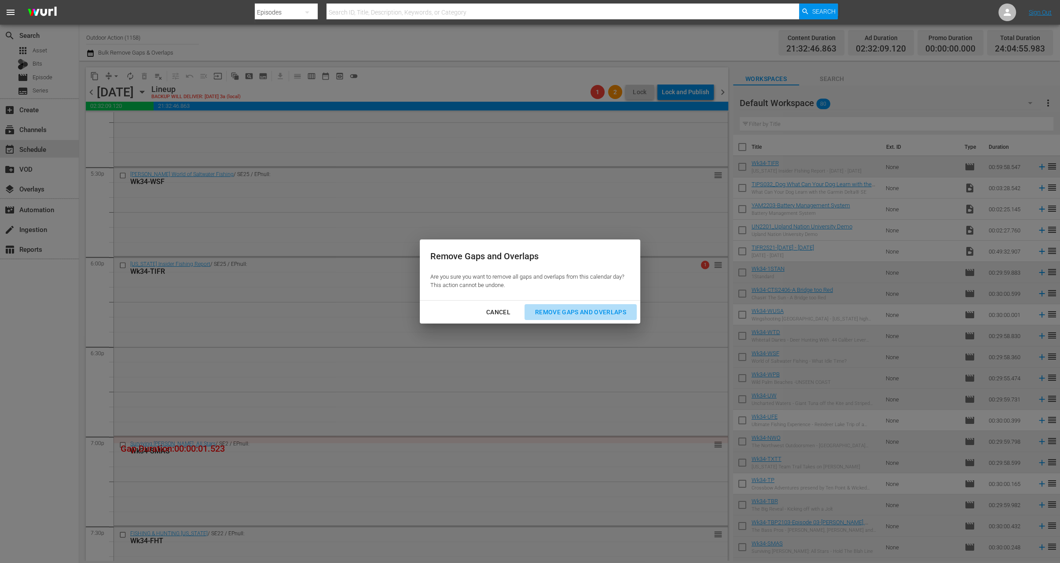
click at [549, 309] on div "Remove Gaps and Overlaps" at bounding box center [580, 312] width 105 height 11
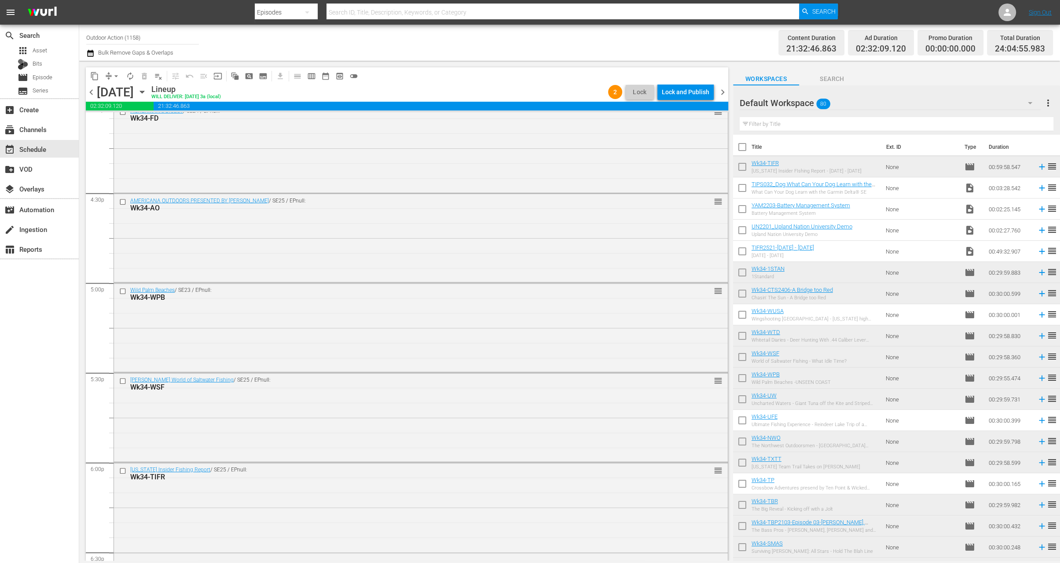
scroll to position [0, 0]
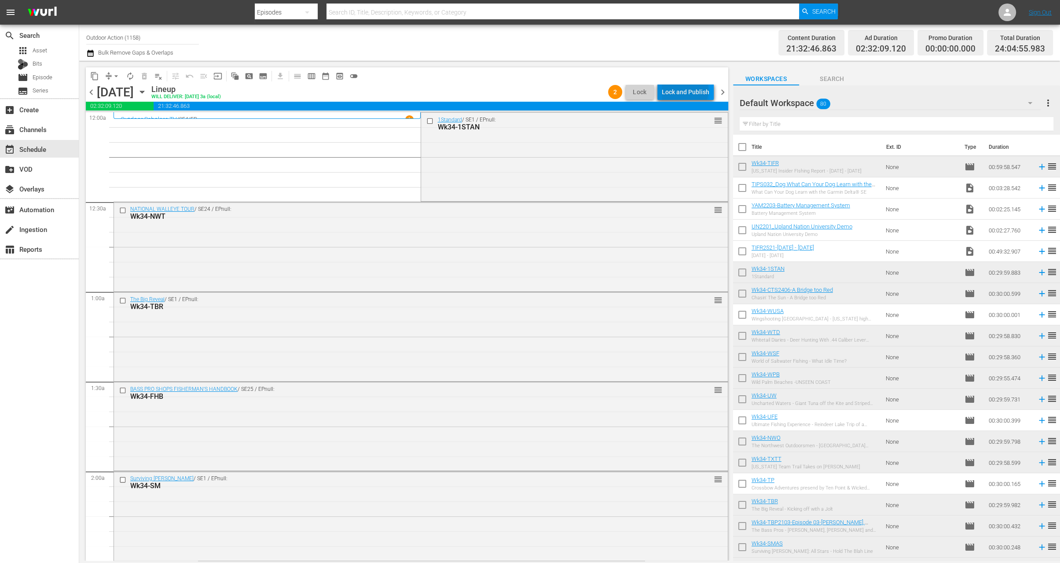
click at [687, 91] on div "Lock and Publish" at bounding box center [686, 92] width 48 height 16
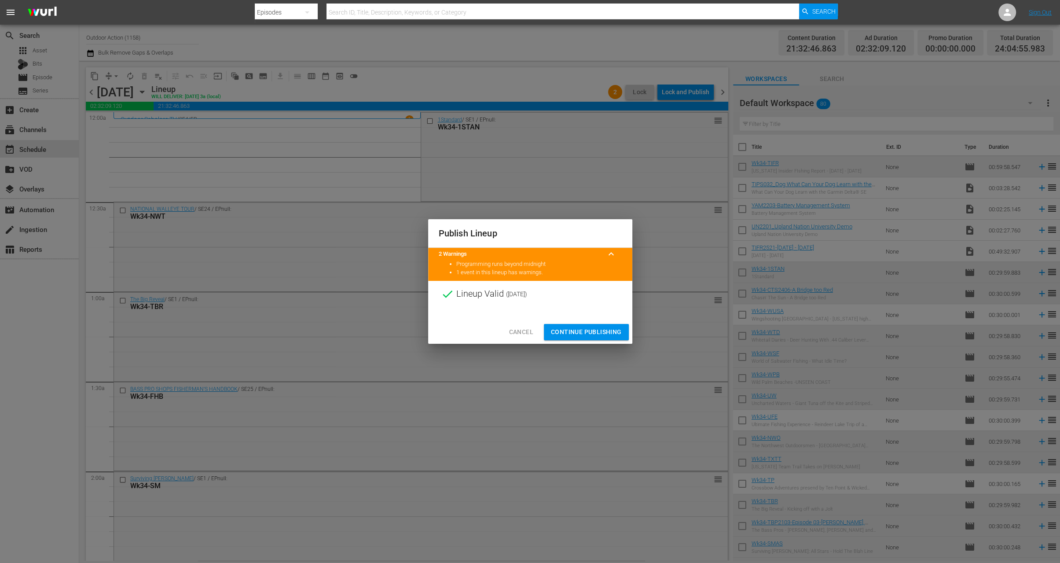
click at [587, 329] on span "Continue Publishing" at bounding box center [586, 331] width 71 height 11
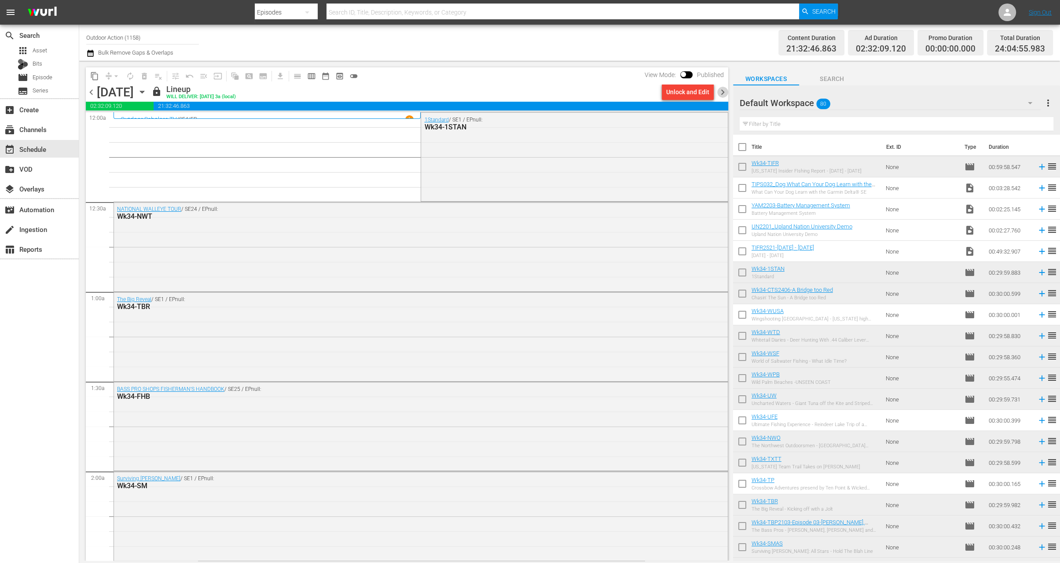
click at [721, 91] on span "chevron_right" at bounding box center [722, 92] width 11 height 11
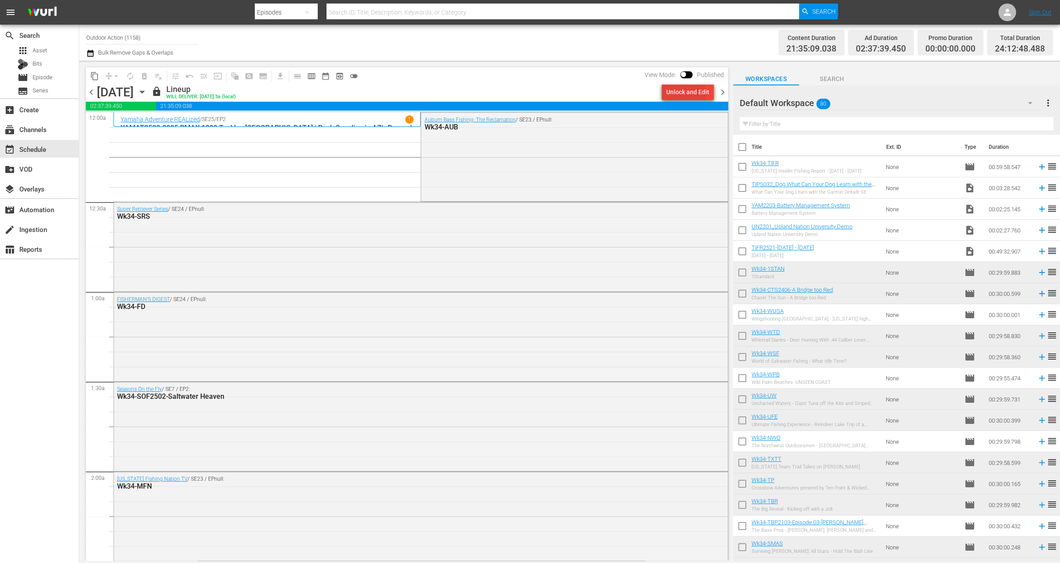
click at [686, 94] on div "Unlock and Edit" at bounding box center [687, 92] width 43 height 16
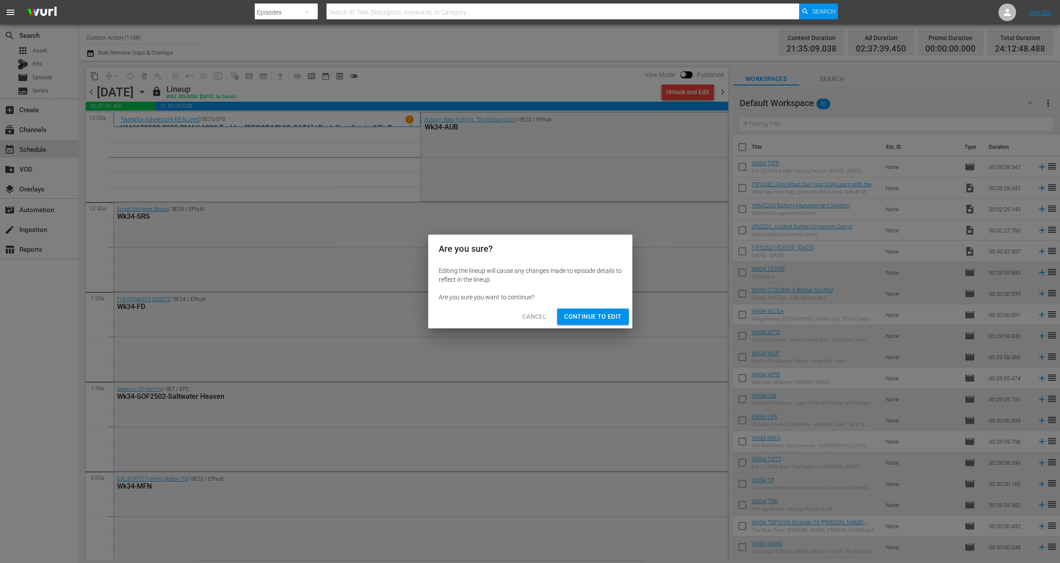
click at [597, 316] on span "Continue to Edit" at bounding box center [592, 316] width 57 height 11
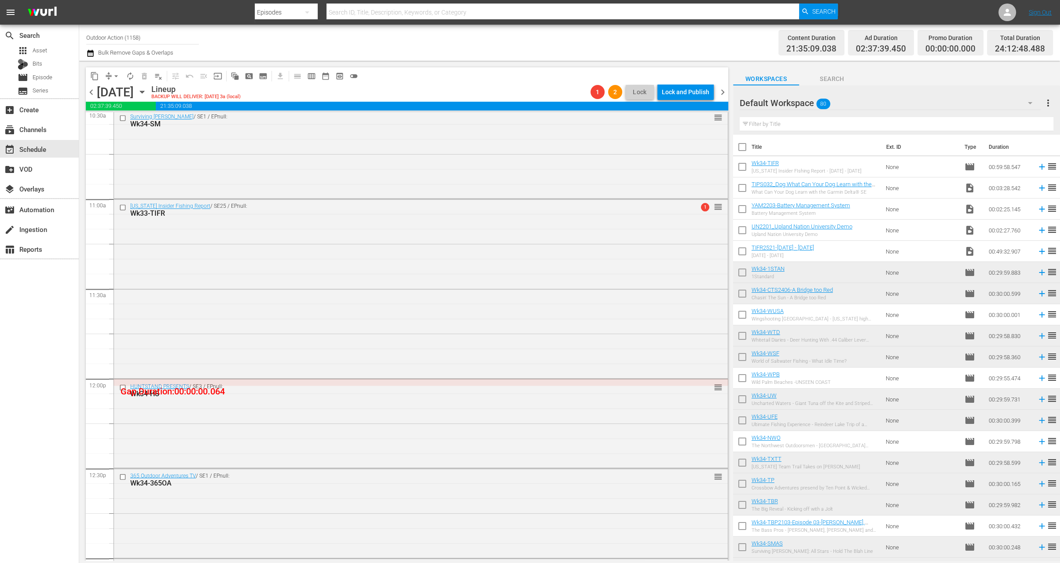
scroll to position [1876, 0]
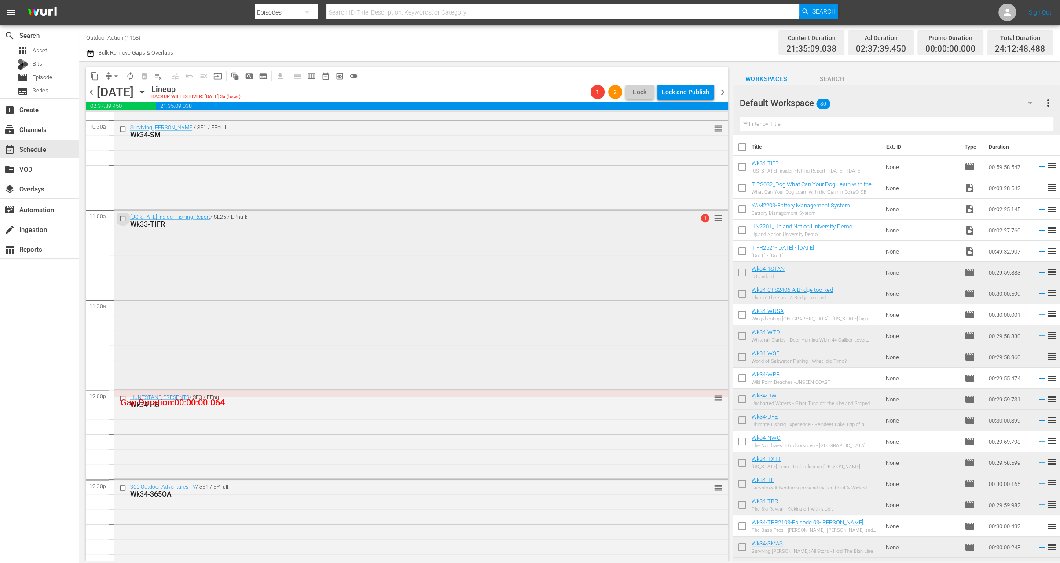
click at [123, 218] on input "checkbox" at bounding box center [123, 218] width 9 height 7
click at [144, 76] on span "delete_forever_outlined" at bounding box center [144, 76] width 9 height 9
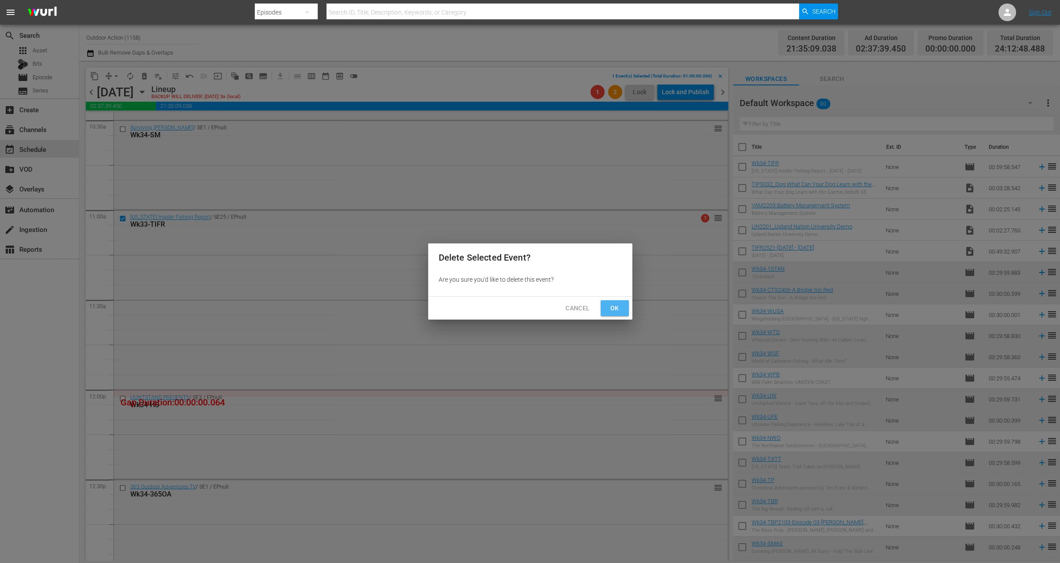
click at [619, 307] on span "Ok" at bounding box center [614, 308] width 14 height 11
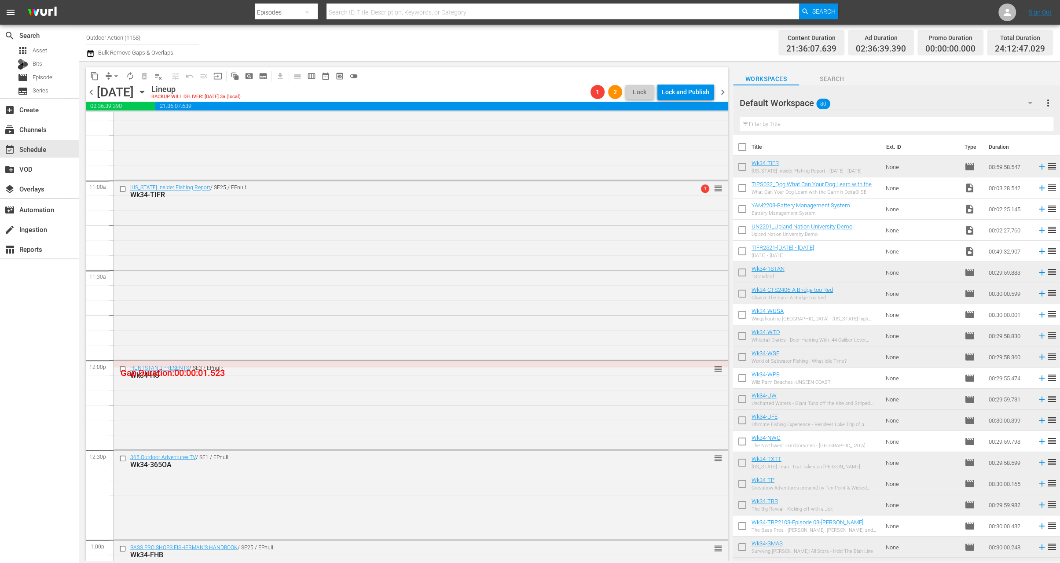
scroll to position [1898, 0]
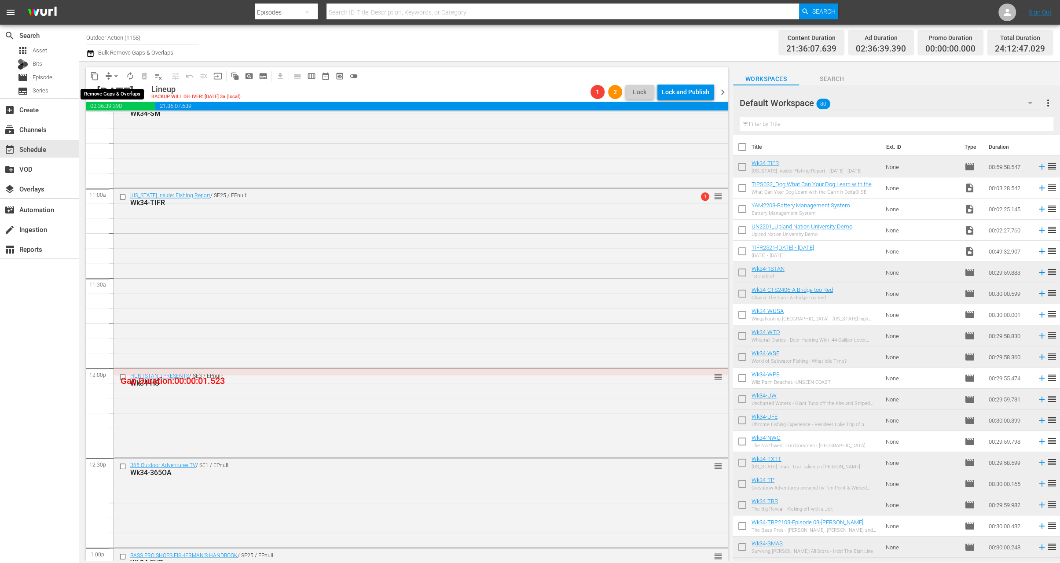
click at [111, 73] on button "arrow_drop_down" at bounding box center [116, 76] width 14 height 14
click at [115, 91] on li "Align to Midnight" at bounding box center [116, 93] width 92 height 15
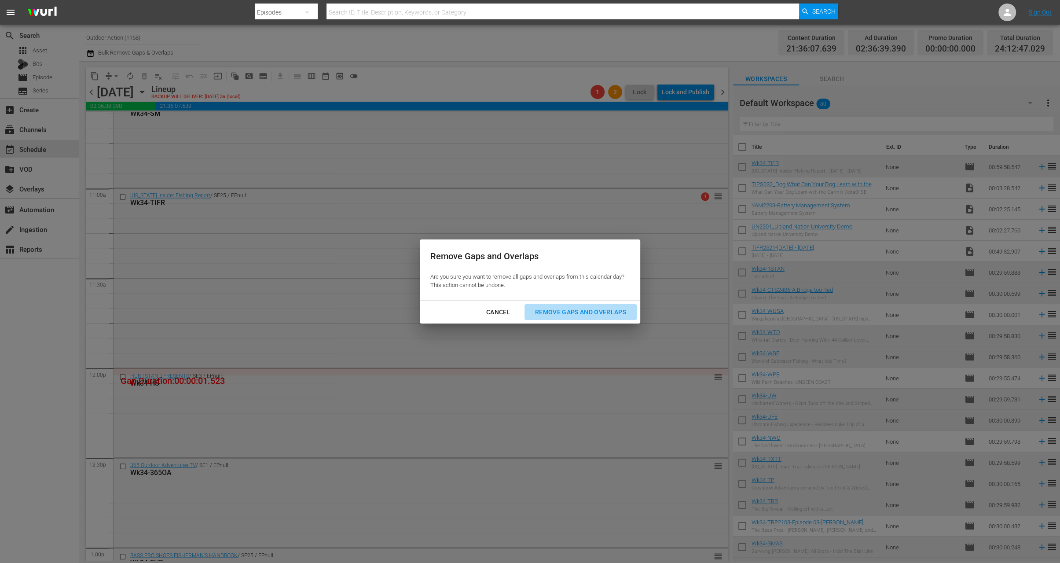
click at [571, 315] on div "Remove Gaps and Overlaps" at bounding box center [580, 312] width 105 height 11
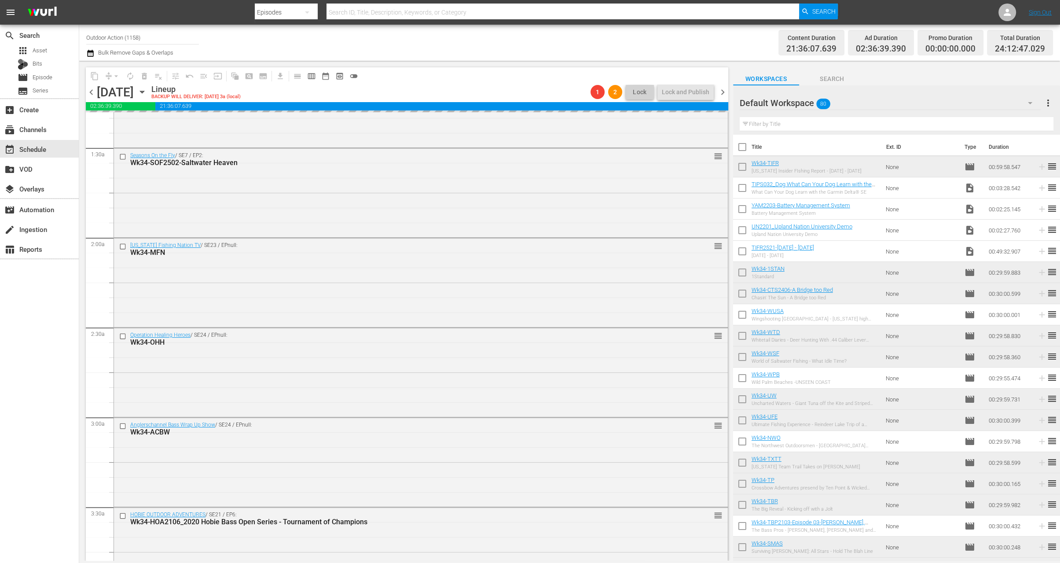
scroll to position [0, 0]
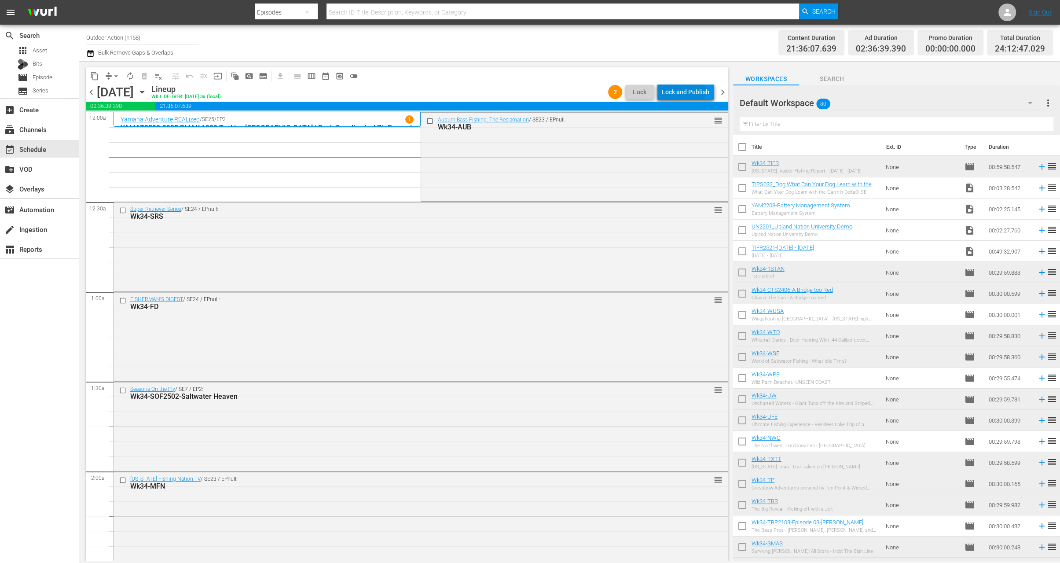
click at [679, 92] on div "Lock and Publish" at bounding box center [686, 92] width 48 height 16
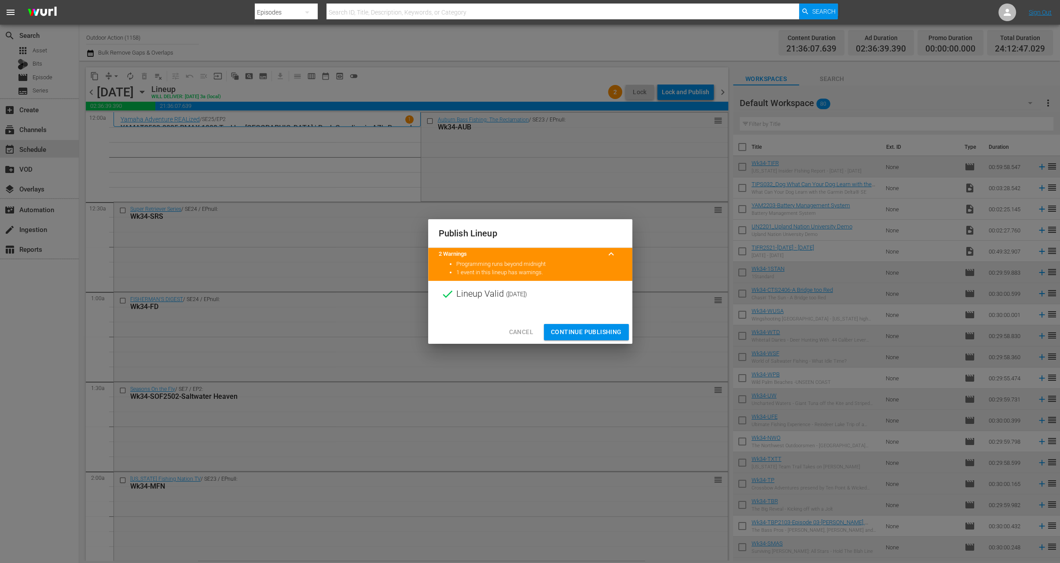
click at [586, 327] on span "Continue Publishing" at bounding box center [586, 331] width 71 height 11
